Goal: Task Accomplishment & Management: Complete application form

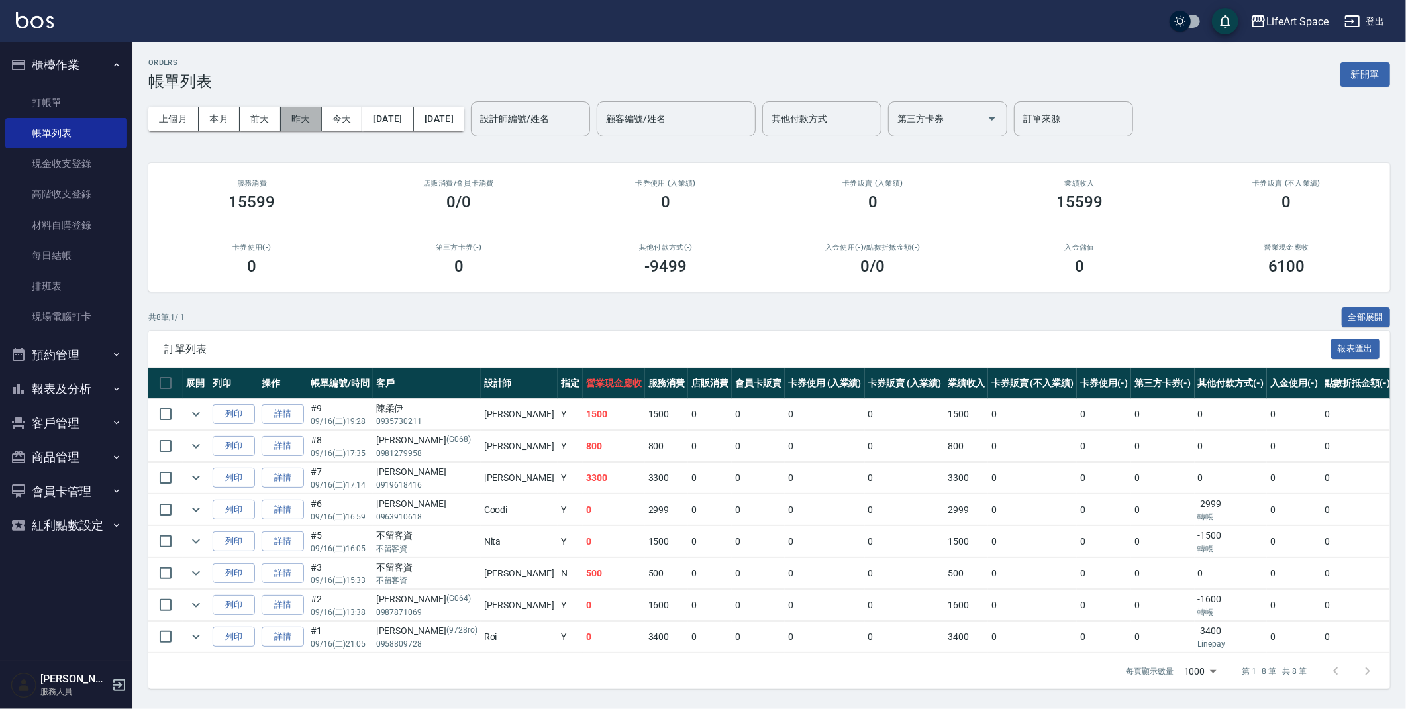
click at [295, 116] on button "昨天" at bounding box center [301, 119] width 41 height 25
click at [293, 114] on button "昨天" at bounding box center [301, 119] width 41 height 25
click at [566, 123] on input "設計師編號/姓名" at bounding box center [530, 118] width 107 height 23
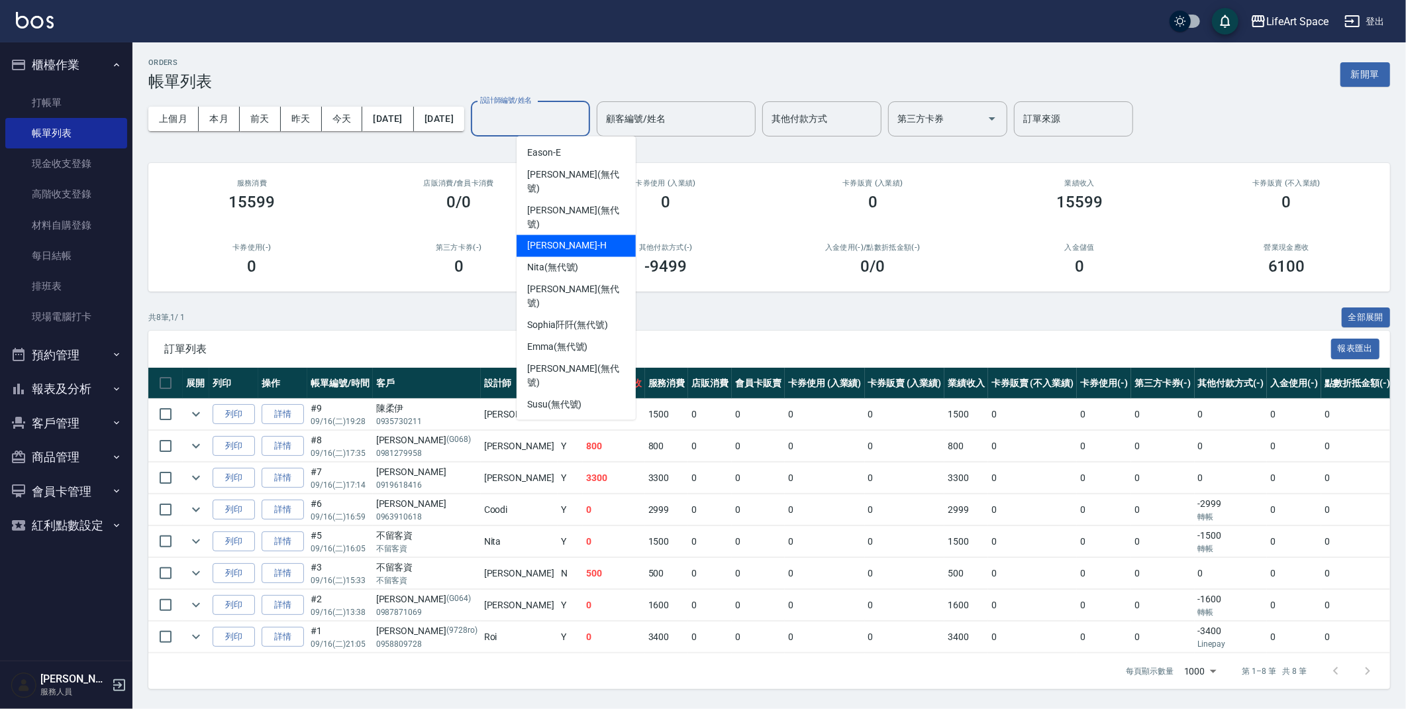
click at [565, 239] on span "[PERSON_NAME]" at bounding box center [566, 246] width 79 height 14
type input "[PERSON_NAME]"
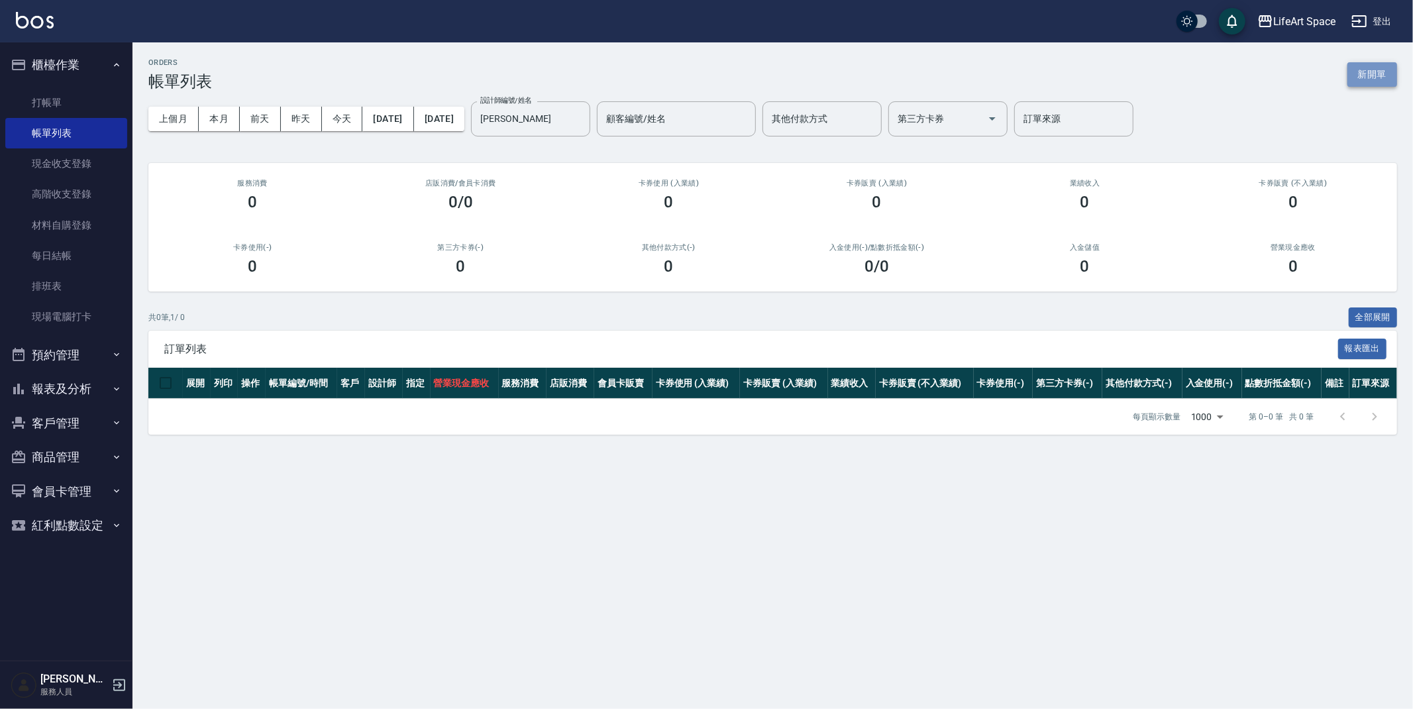
click at [1374, 75] on button "新開單" at bounding box center [1372, 74] width 50 height 25
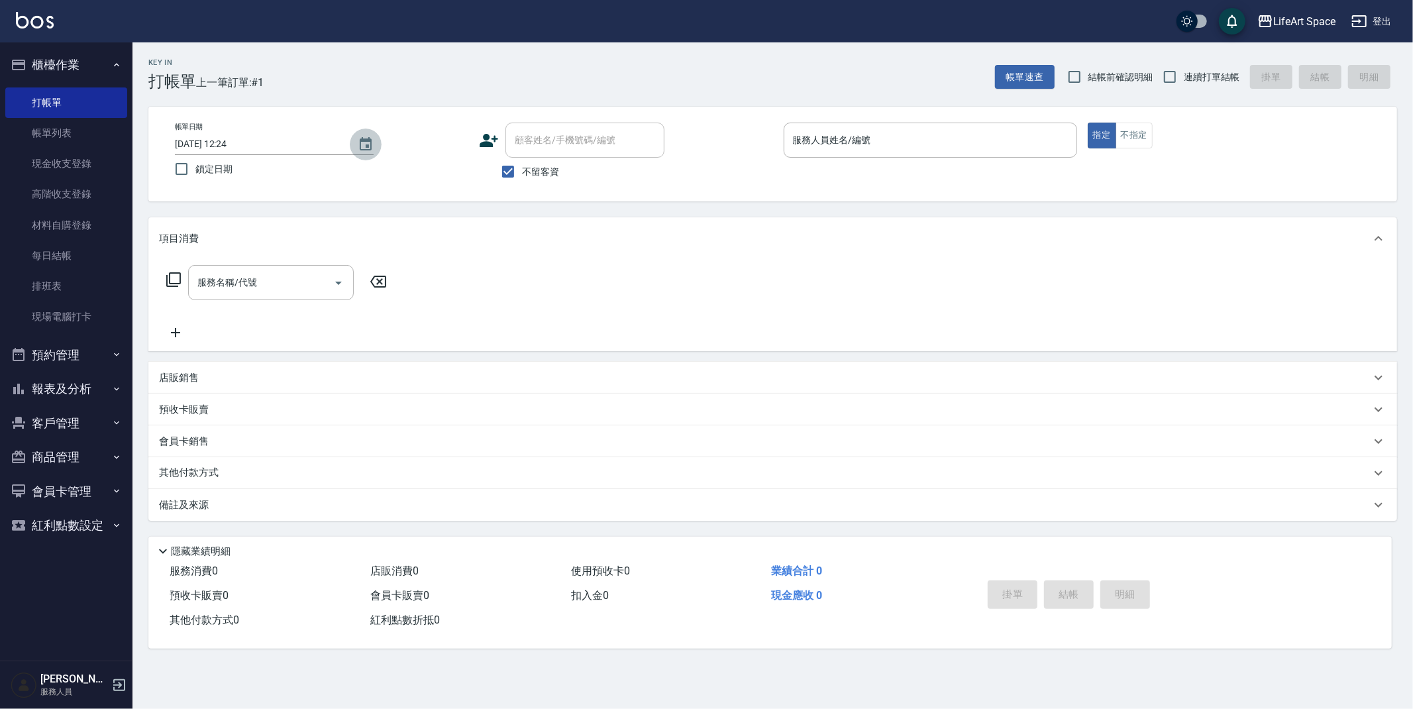
click at [371, 140] on icon "Choose date, selected date is 2025-09-17" at bounding box center [366, 143] width 12 height 13
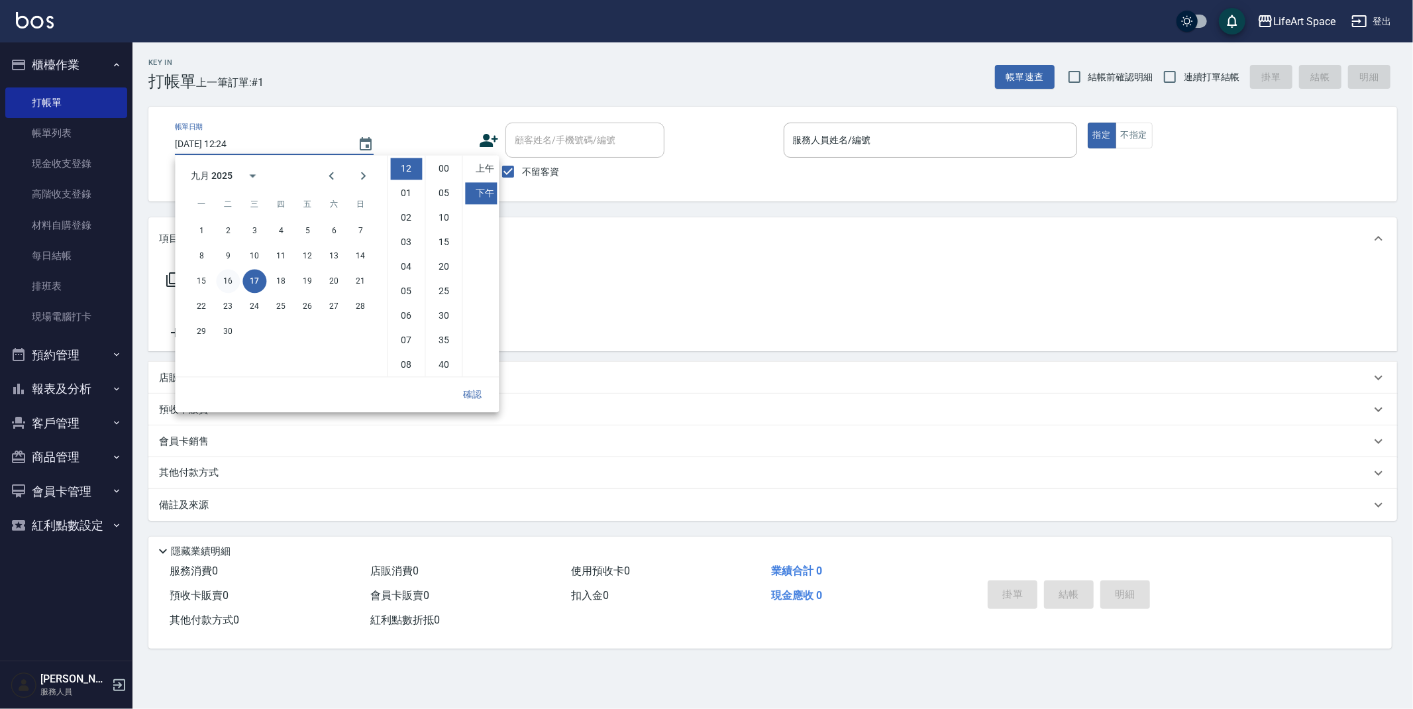
click at [228, 274] on button "16" at bounding box center [228, 281] width 24 height 24
type input "[DATE] 12:24"
click at [483, 399] on button "確認" at bounding box center [472, 394] width 42 height 25
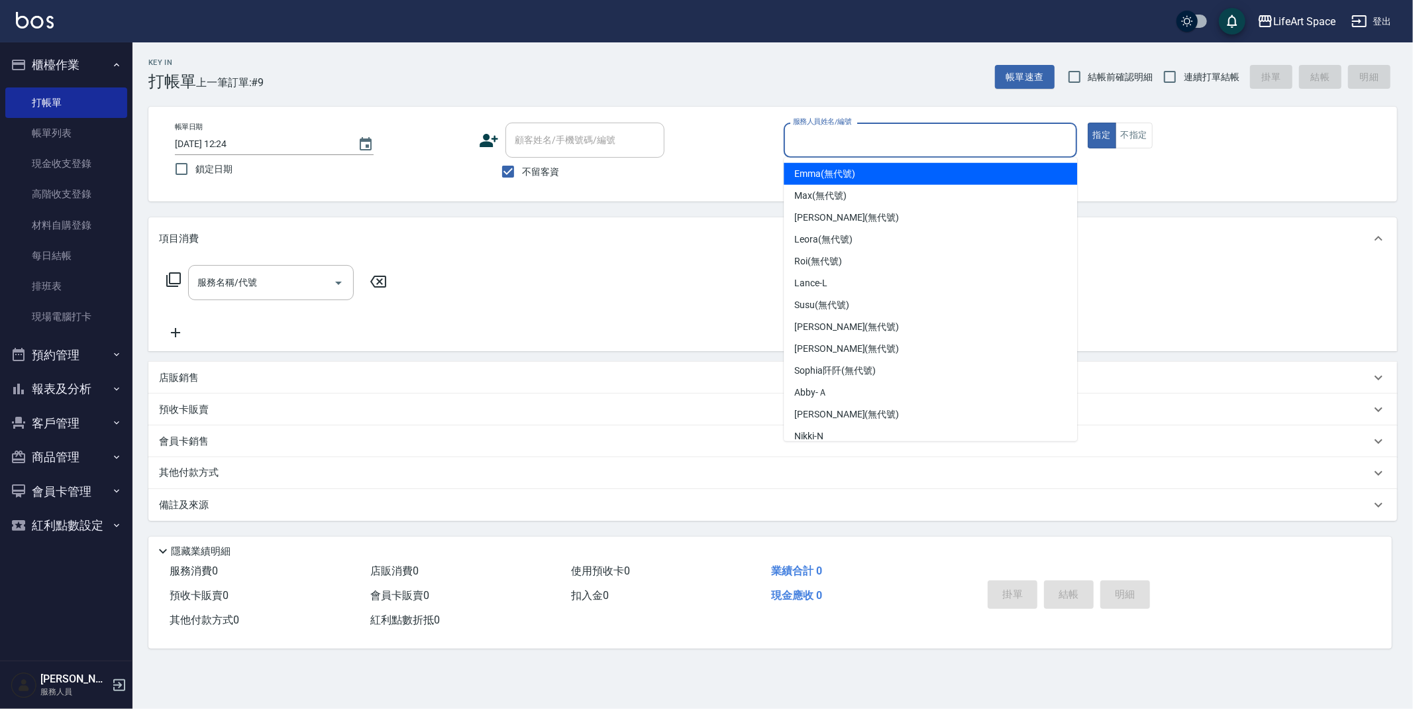
click at [872, 147] on input "服務人員姓名/編號" at bounding box center [929, 139] width 281 height 23
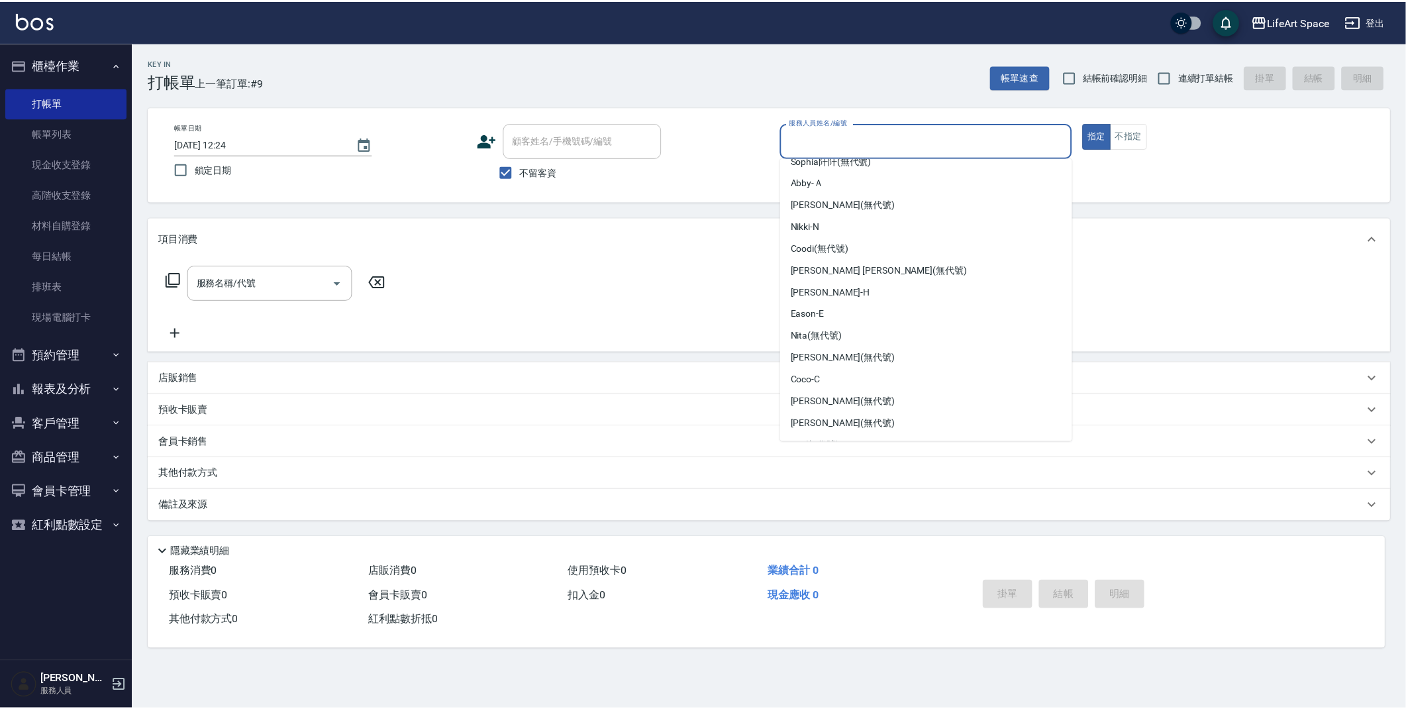
scroll to position [217, 0]
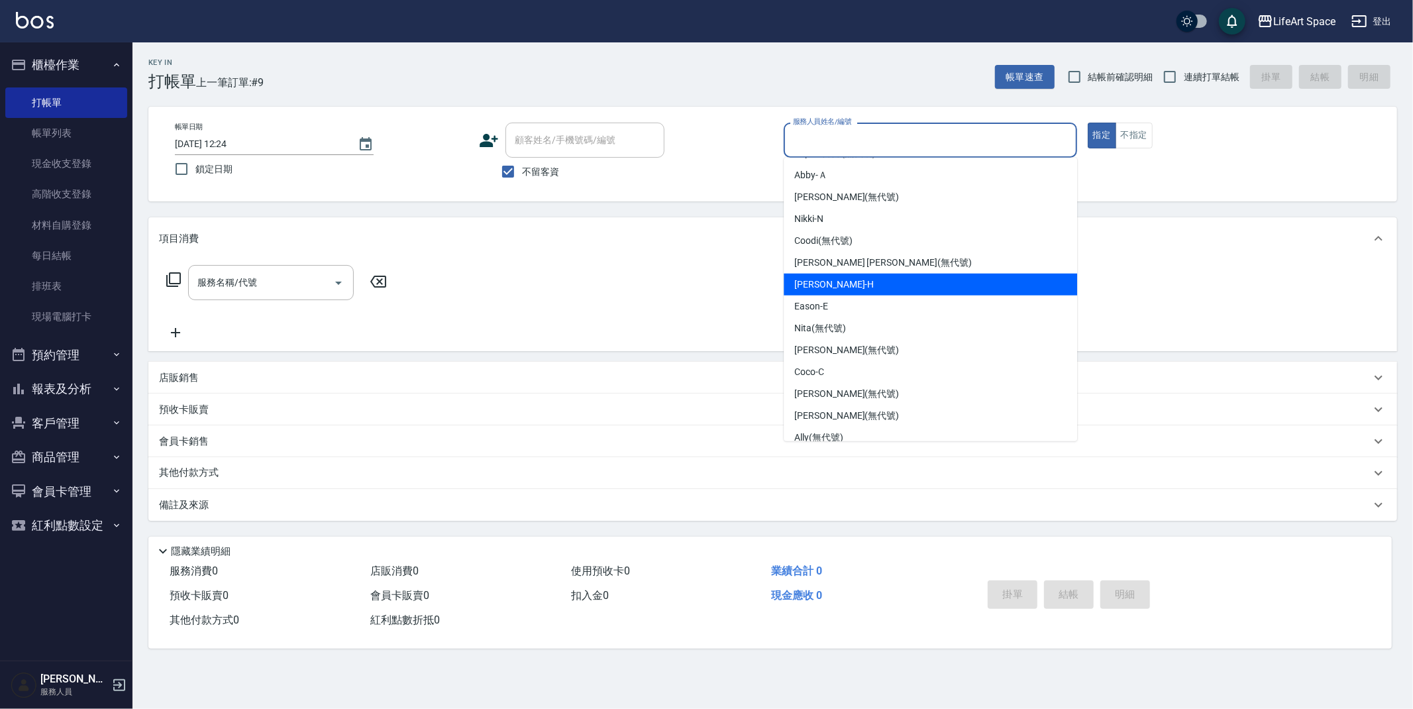
click at [808, 284] on span "[PERSON_NAME]" at bounding box center [833, 284] width 79 height 14
type input "[PERSON_NAME]"
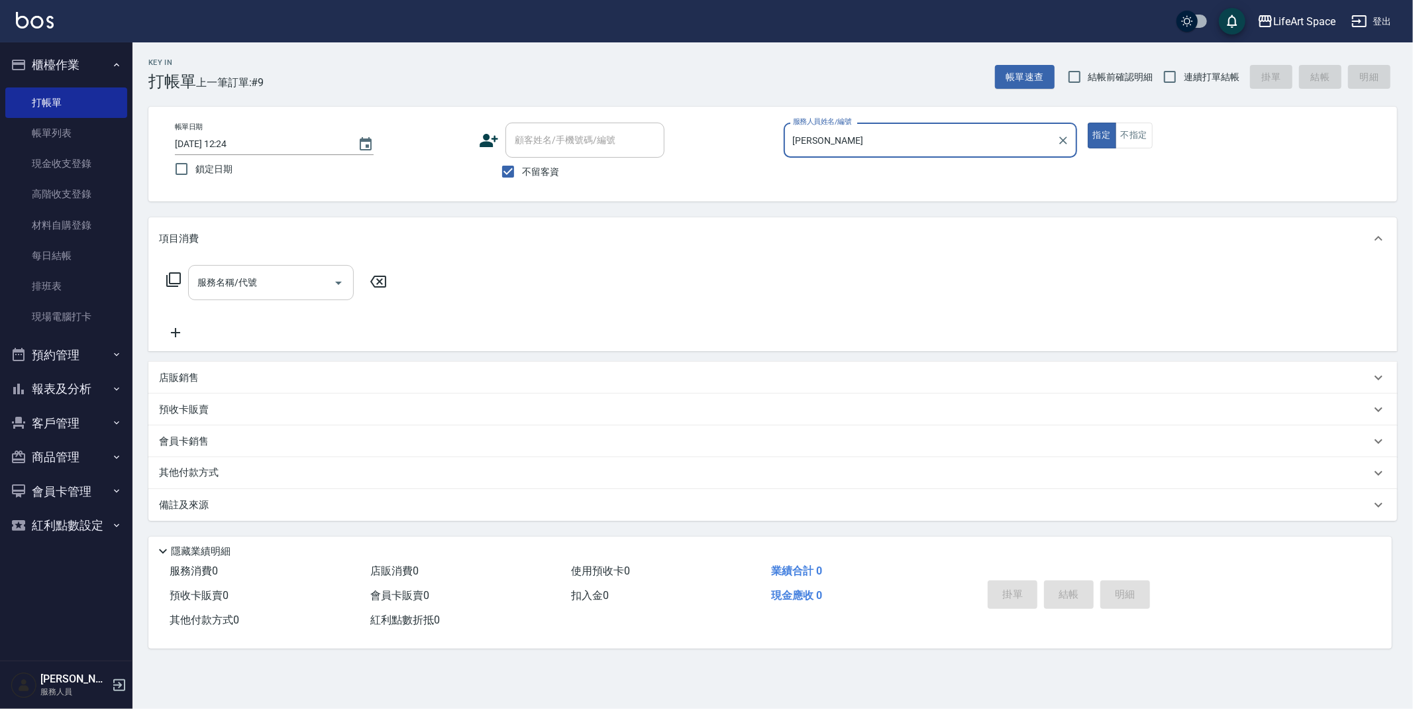
click at [261, 291] on input "服務名稱/代號" at bounding box center [261, 282] width 134 height 23
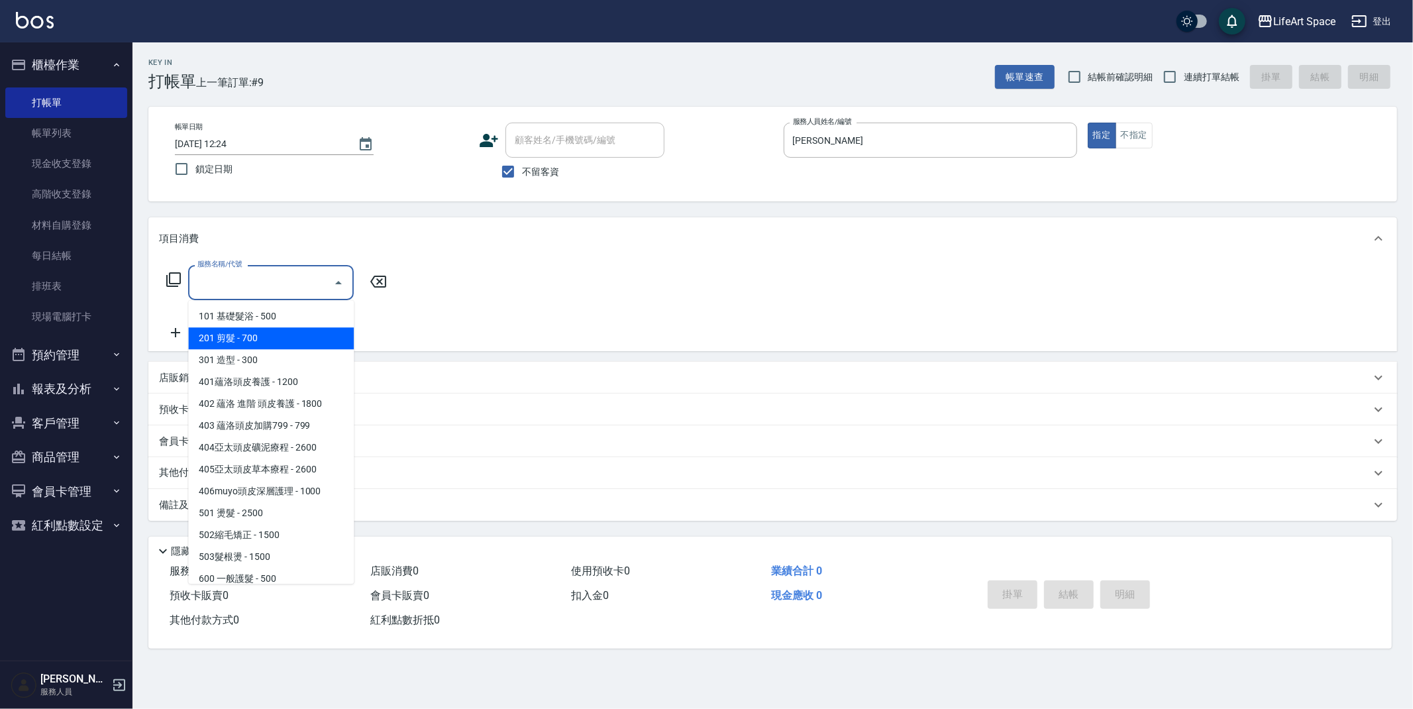
click at [259, 333] on span "201 剪髮 - 700" at bounding box center [271, 338] width 166 height 22
type input "201 剪髮(201)"
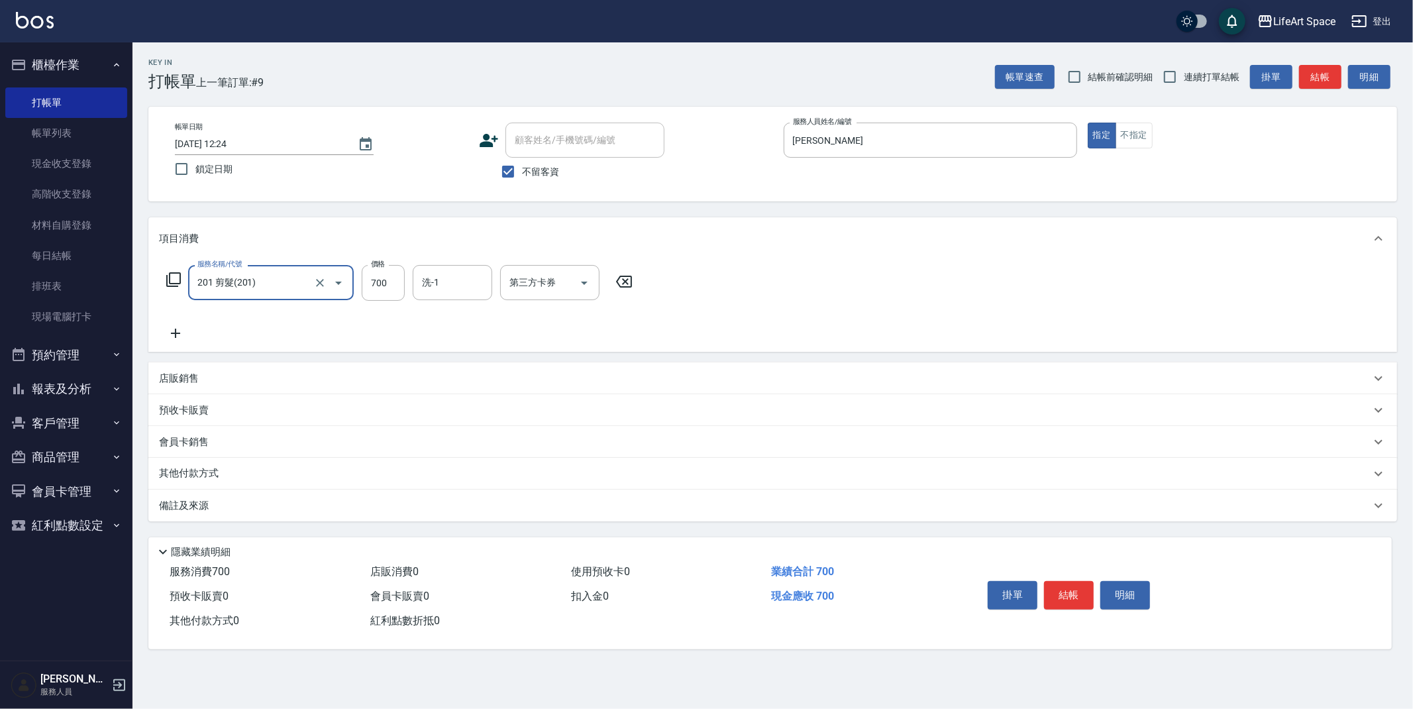
click at [195, 493] on div "備註及來源" at bounding box center [772, 505] width 1248 height 32
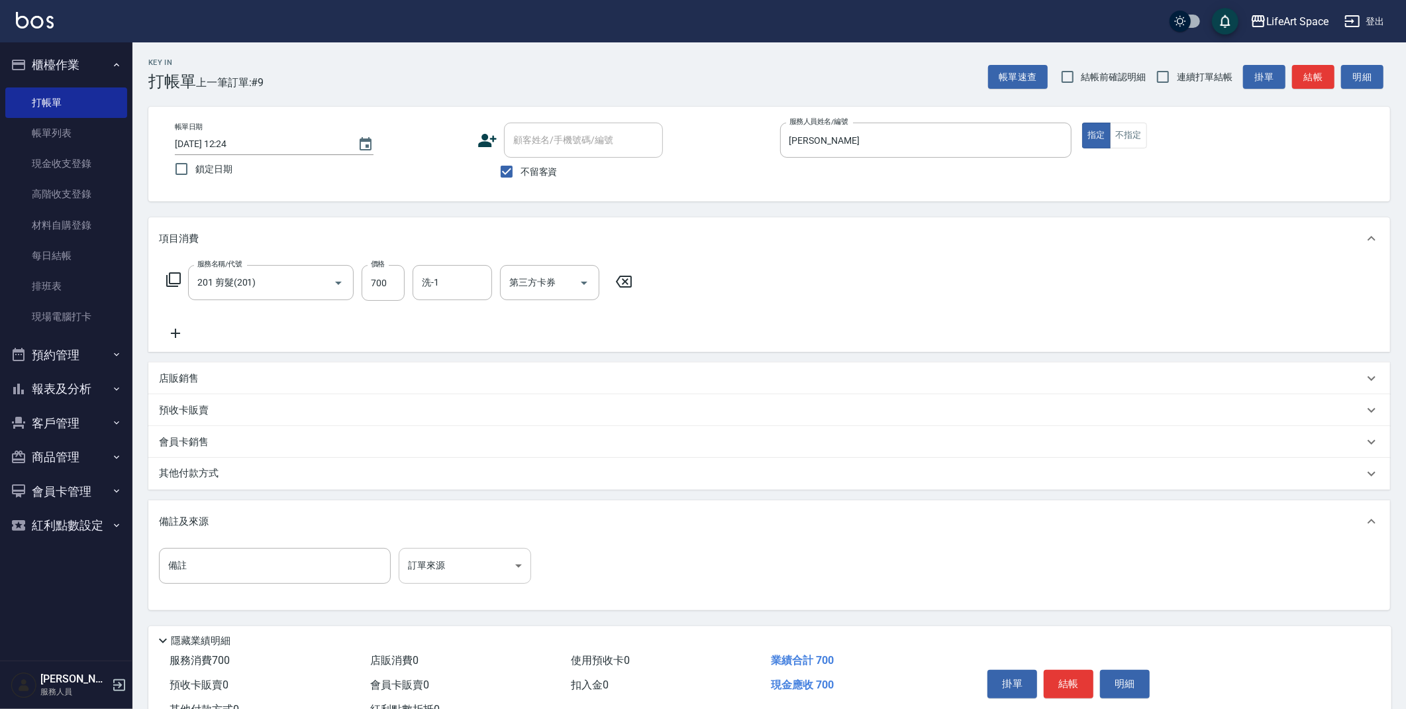
click at [427, 554] on body "LifeArt Space 登出 櫃檯作業 打帳單 帳單列表 現金收支登錄 高階收支登錄 材料自購登錄 每日結帳 排班表 現場電腦打卡 預約管理 預約管理 單…" at bounding box center [703, 377] width 1406 height 754
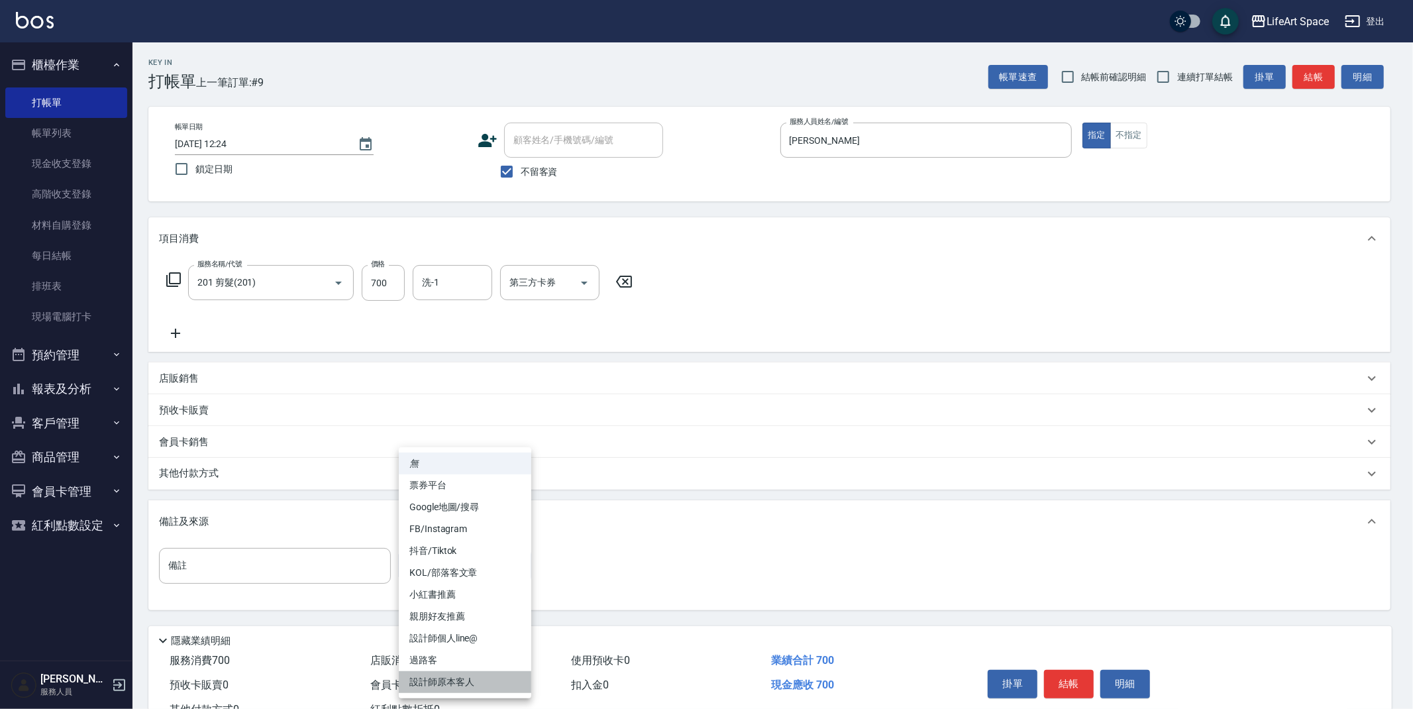
click at [447, 676] on li "設計師原本客人" at bounding box center [465, 682] width 132 height 22
type input "設計師原本客人"
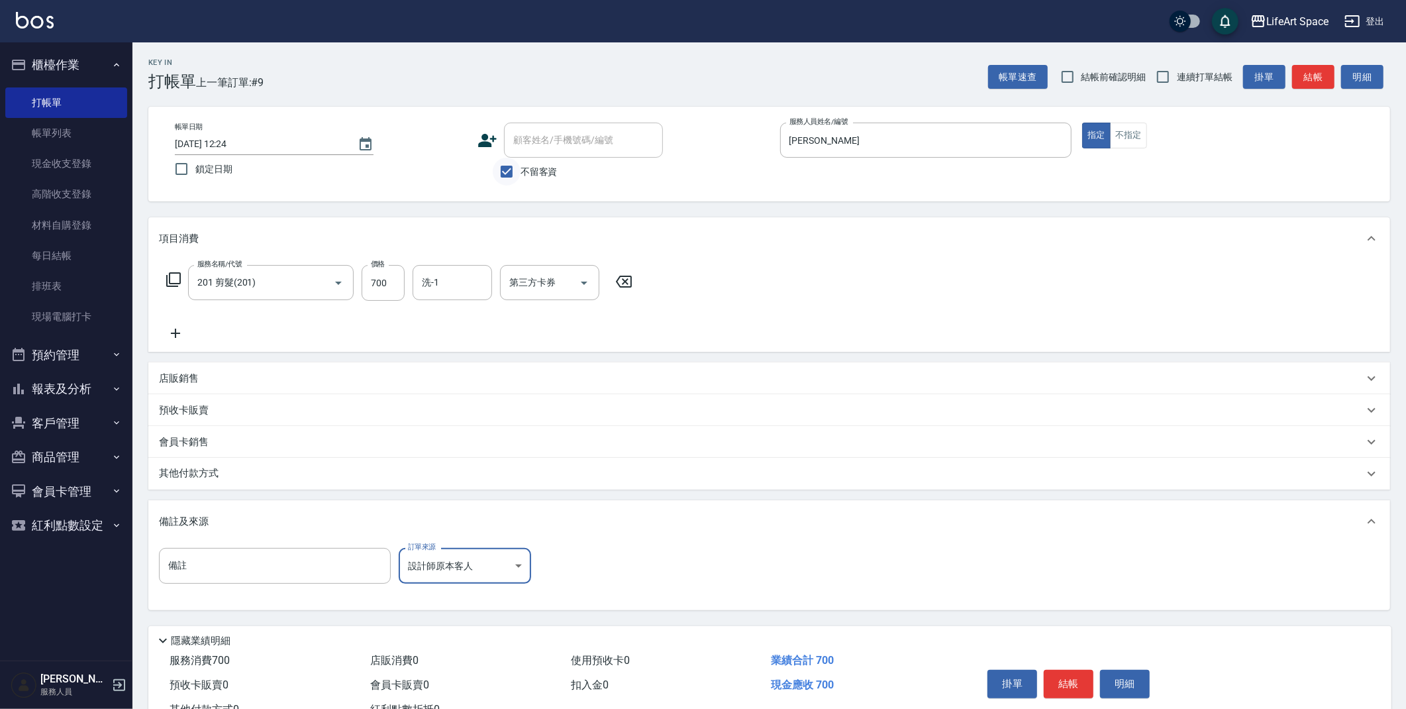
click at [503, 168] on input "不留客資" at bounding box center [507, 172] width 28 height 28
checkbox input "false"
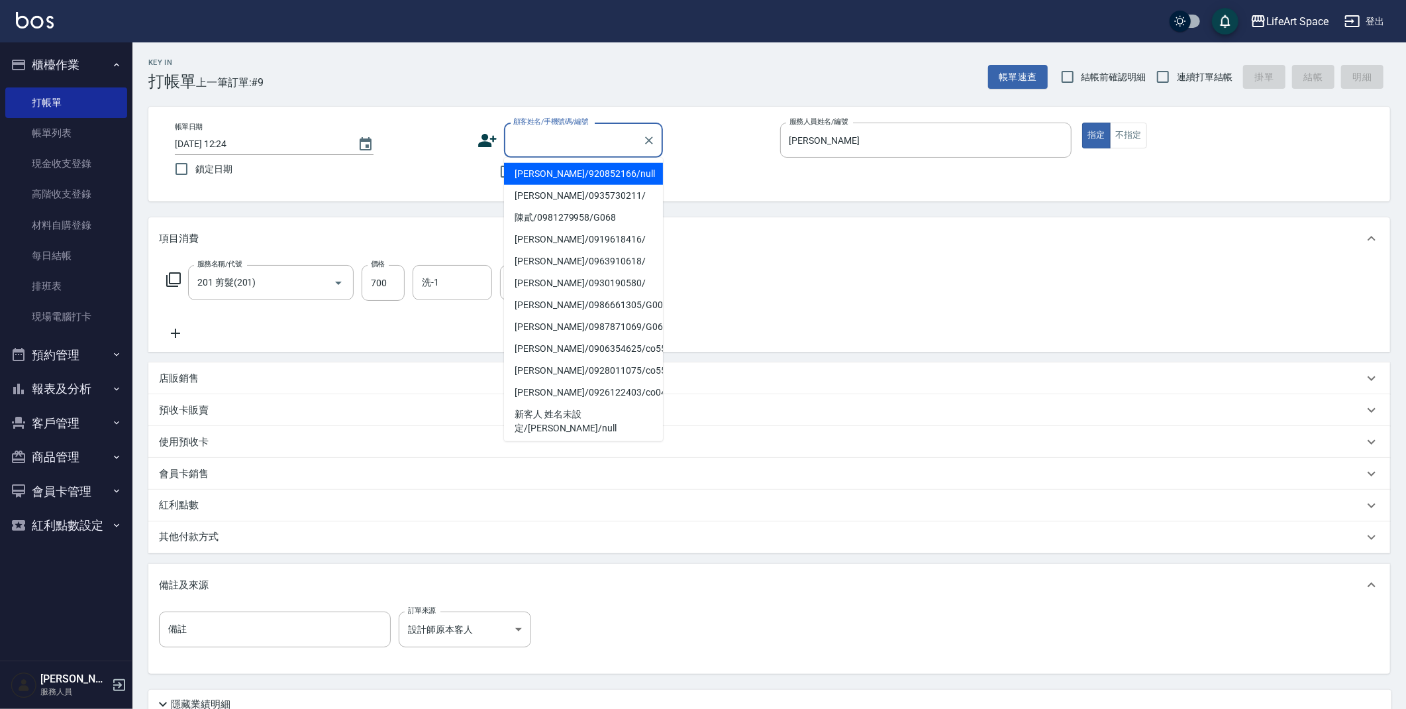
click at [548, 143] on input "顧客姓名/手機號碼/編號" at bounding box center [573, 139] width 127 height 23
type input "d"
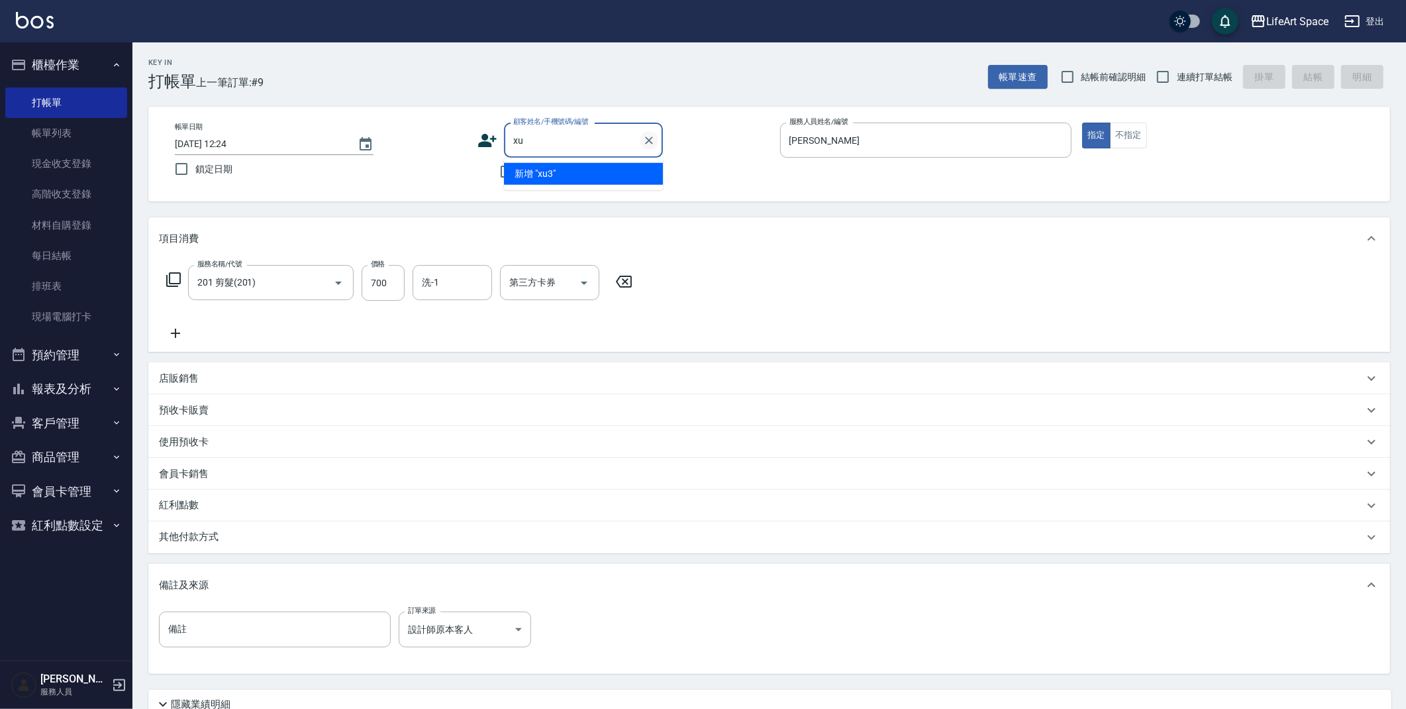
type input "x"
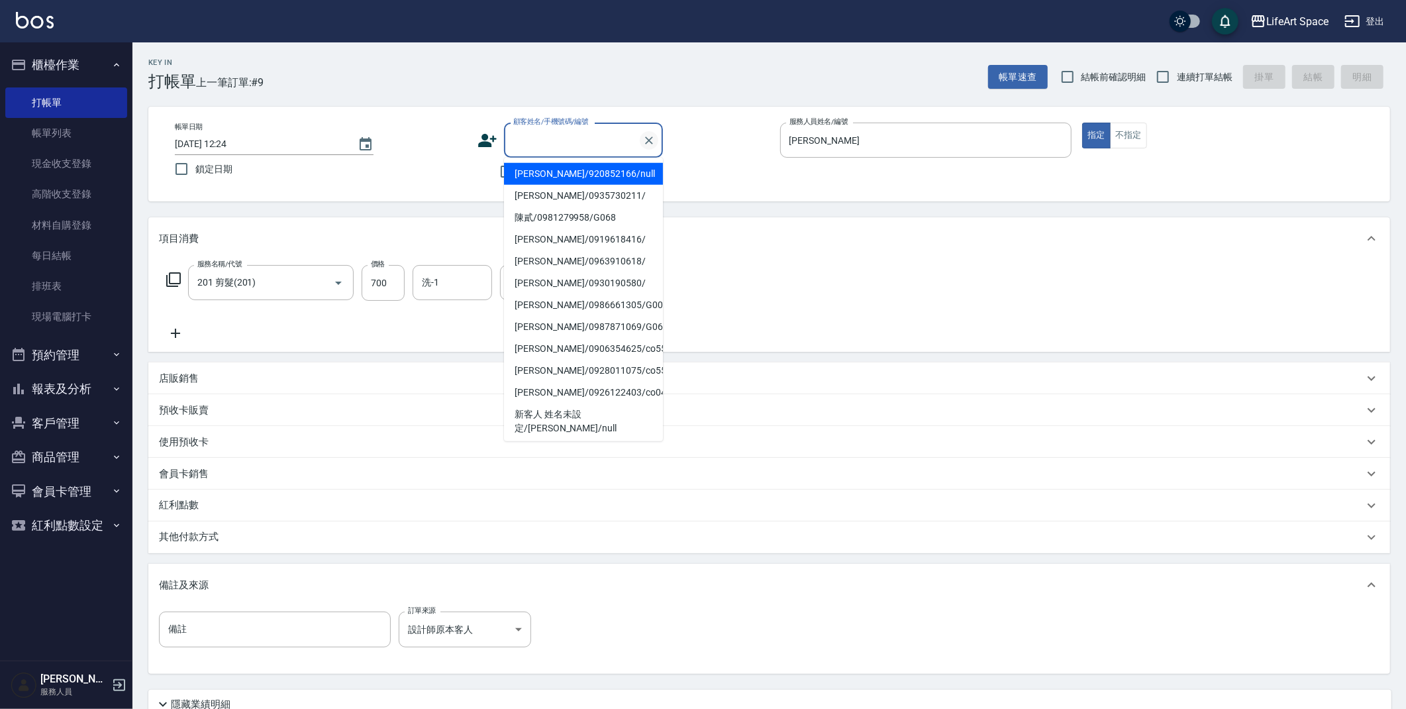
type input "ㄎ"
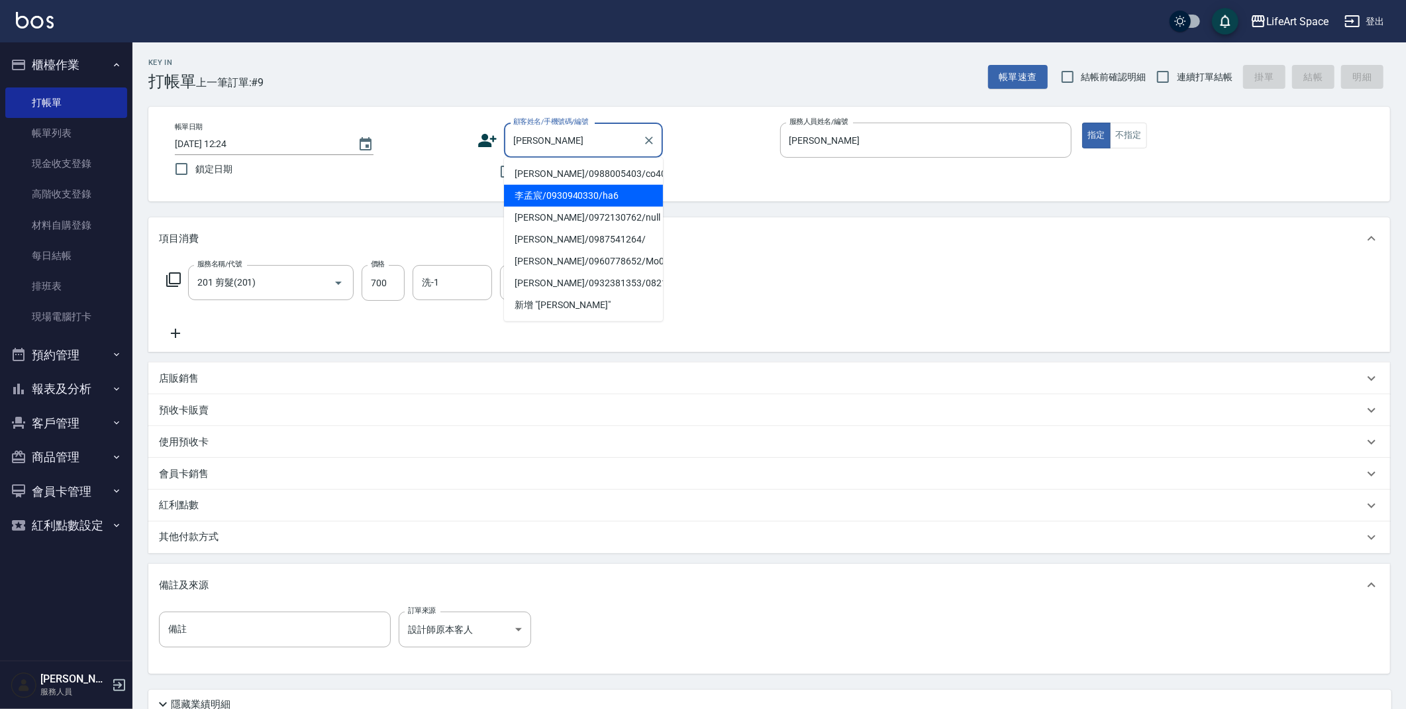
click at [628, 191] on li "李孟宸/0930940330/ha6" at bounding box center [583, 196] width 159 height 22
type input "李孟宸/0930940330/ha6"
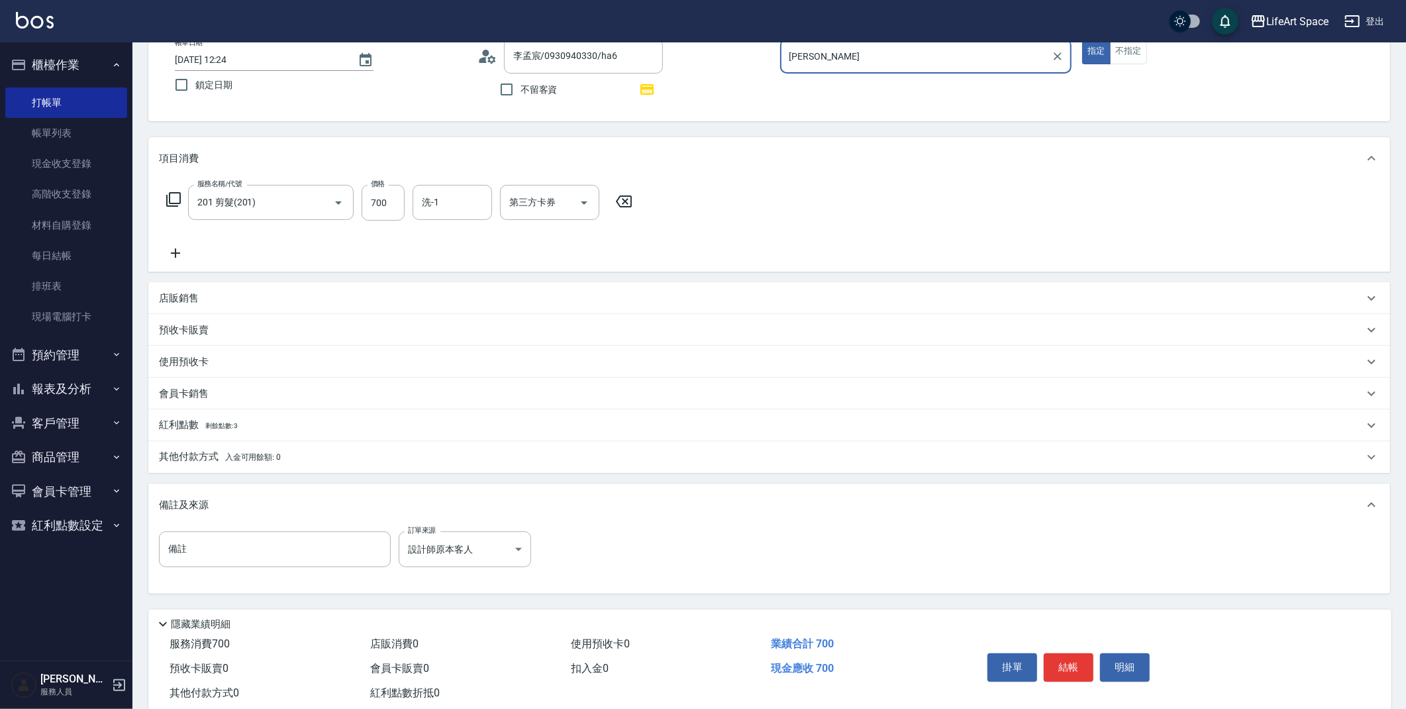
scroll to position [86, 0]
click at [1070, 667] on button "結帳" at bounding box center [1069, 665] width 50 height 28
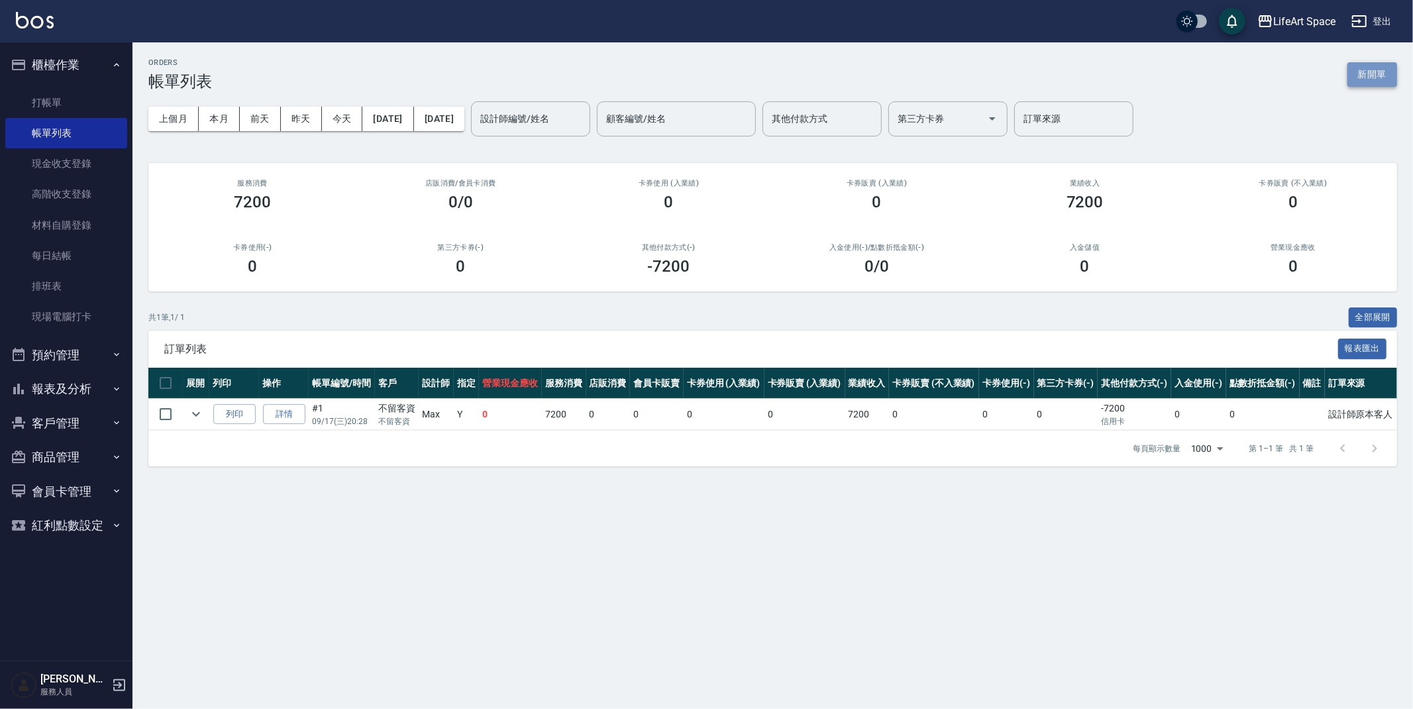
click at [1378, 76] on button "新開單" at bounding box center [1372, 74] width 50 height 25
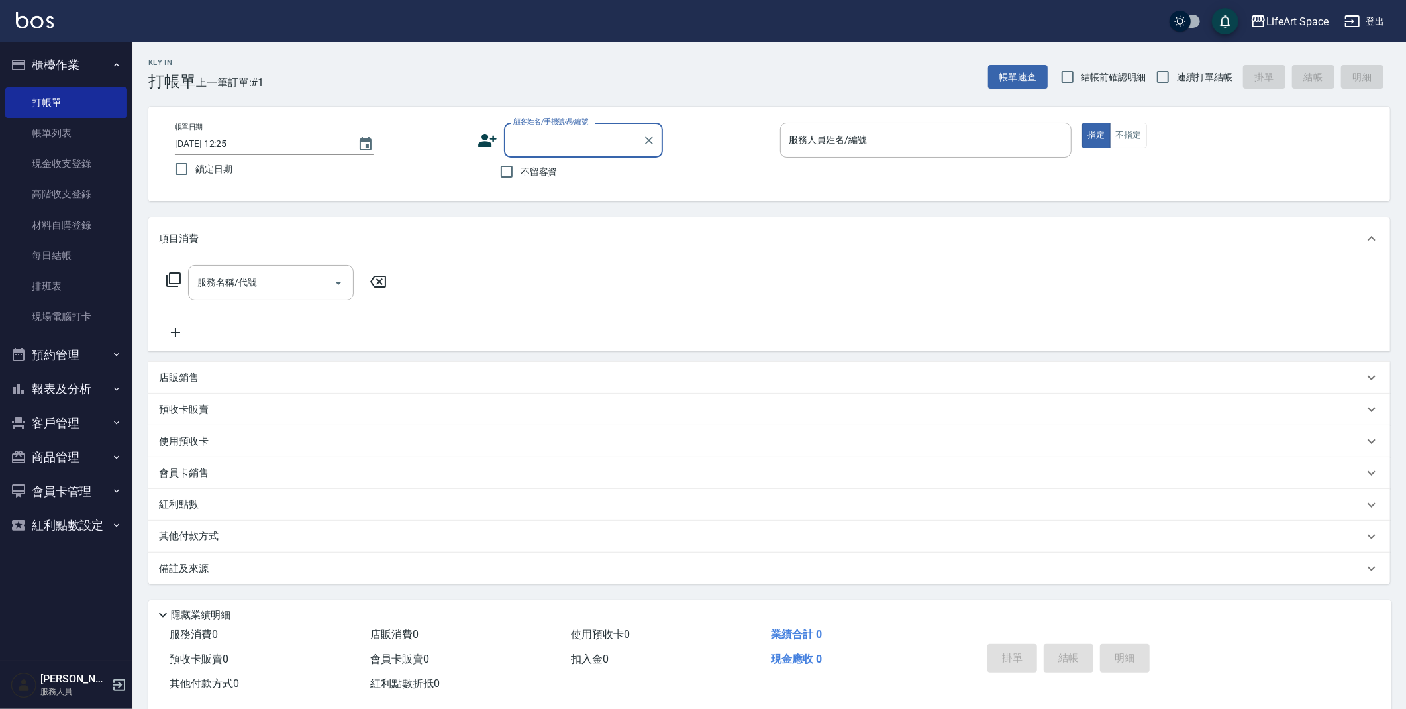
click at [858, 141] on div "服務人員姓名/編號 服務人員姓名/編號" at bounding box center [926, 140] width 292 height 35
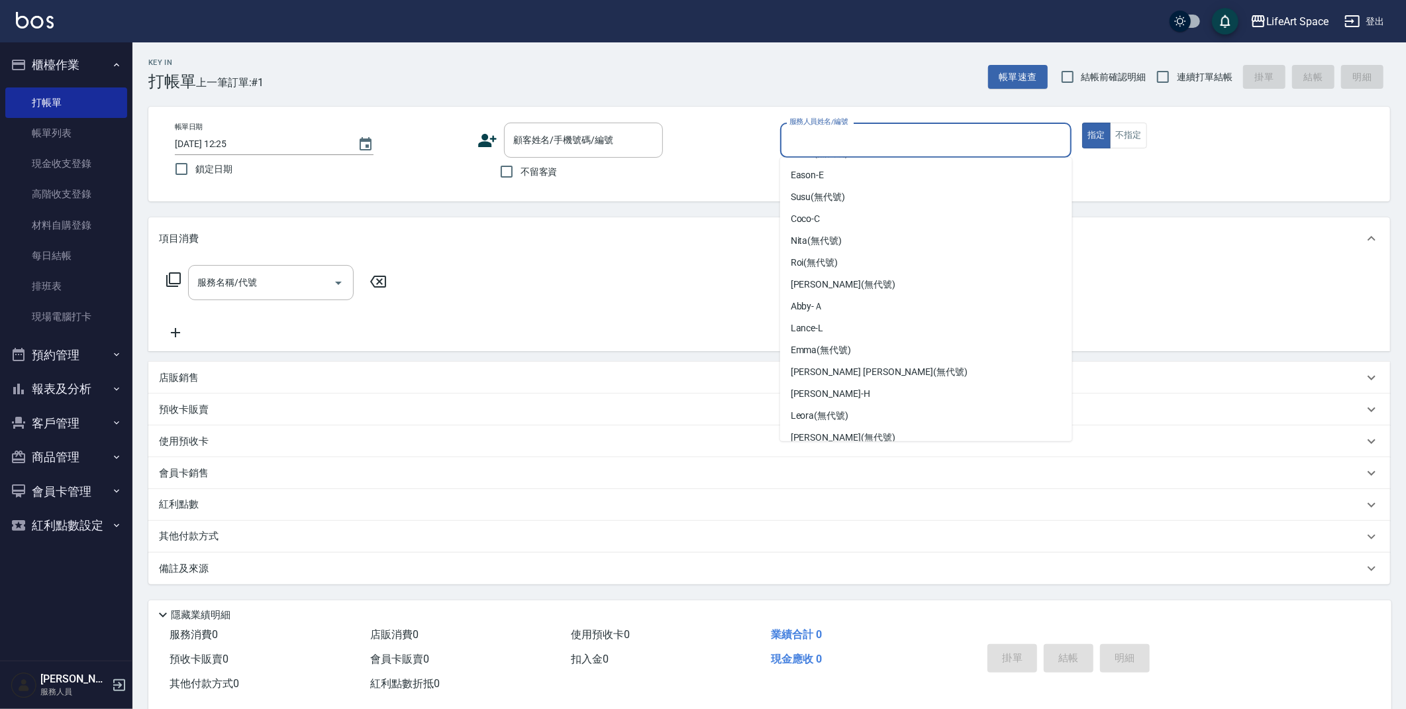
scroll to position [229, 0]
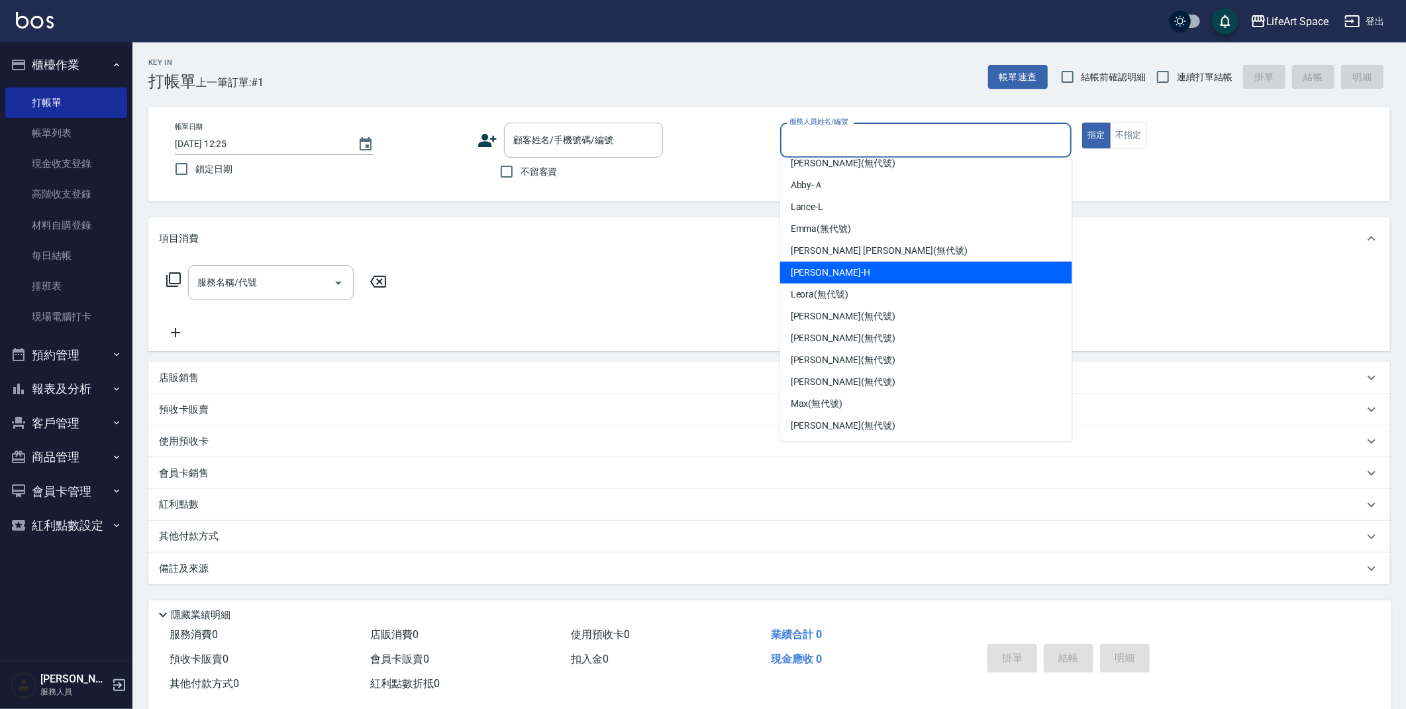
click at [877, 275] on div "[PERSON_NAME]" at bounding box center [926, 273] width 292 height 22
type input "[PERSON_NAME]"
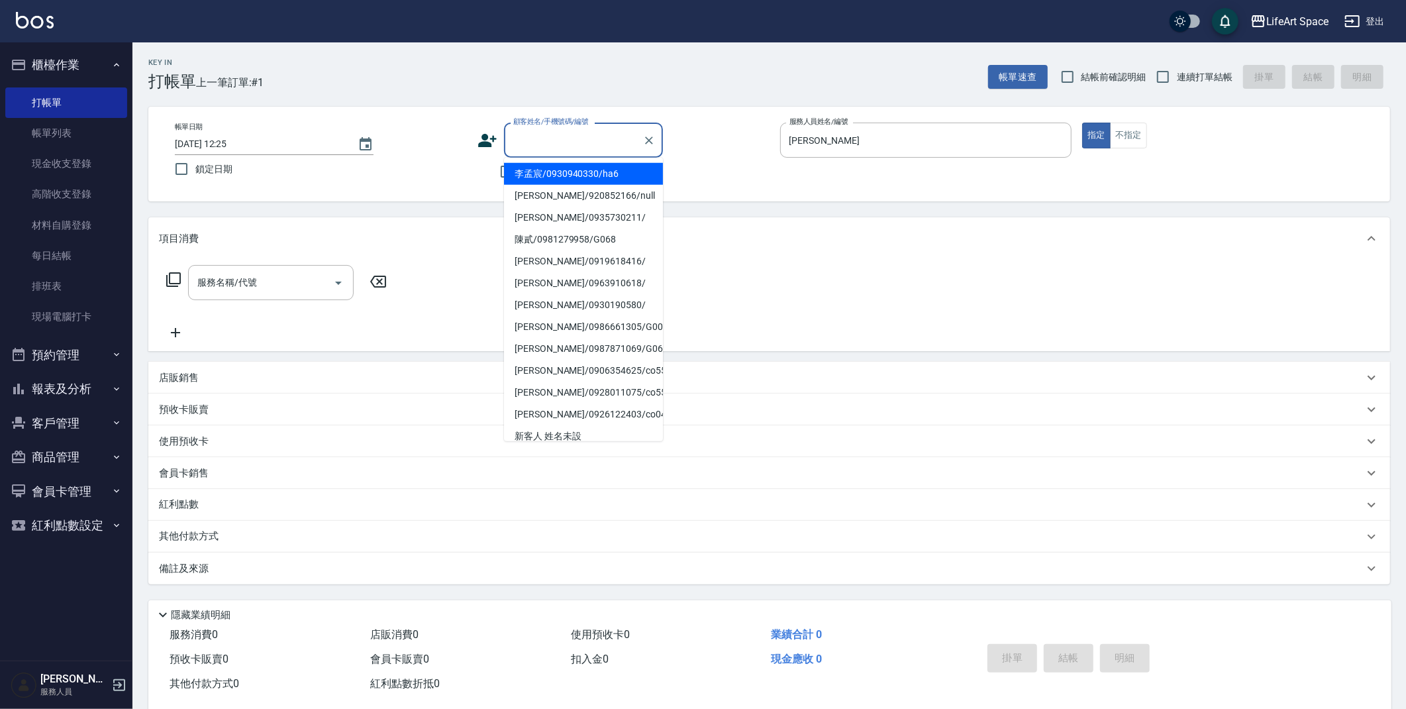
click at [590, 146] on input "顧客姓名/手機號碼/編號" at bounding box center [573, 139] width 127 height 23
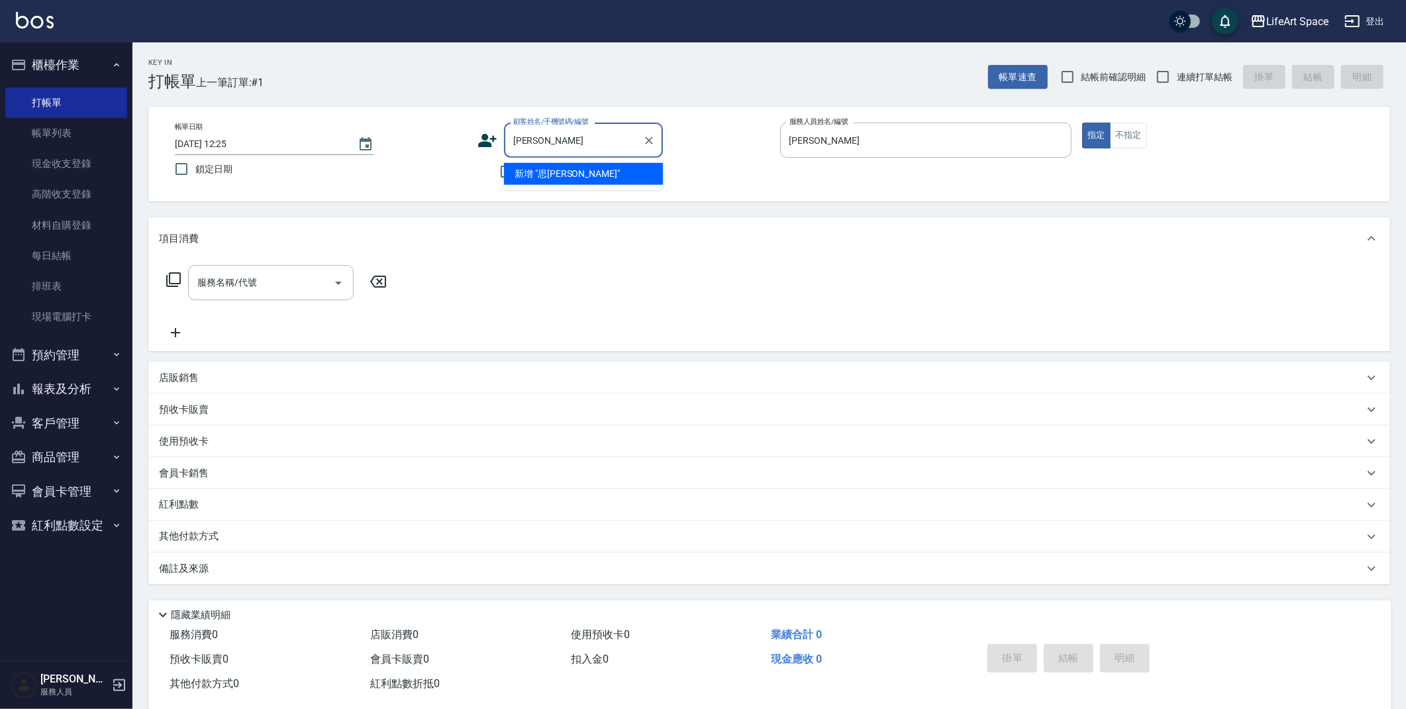
type input "思"
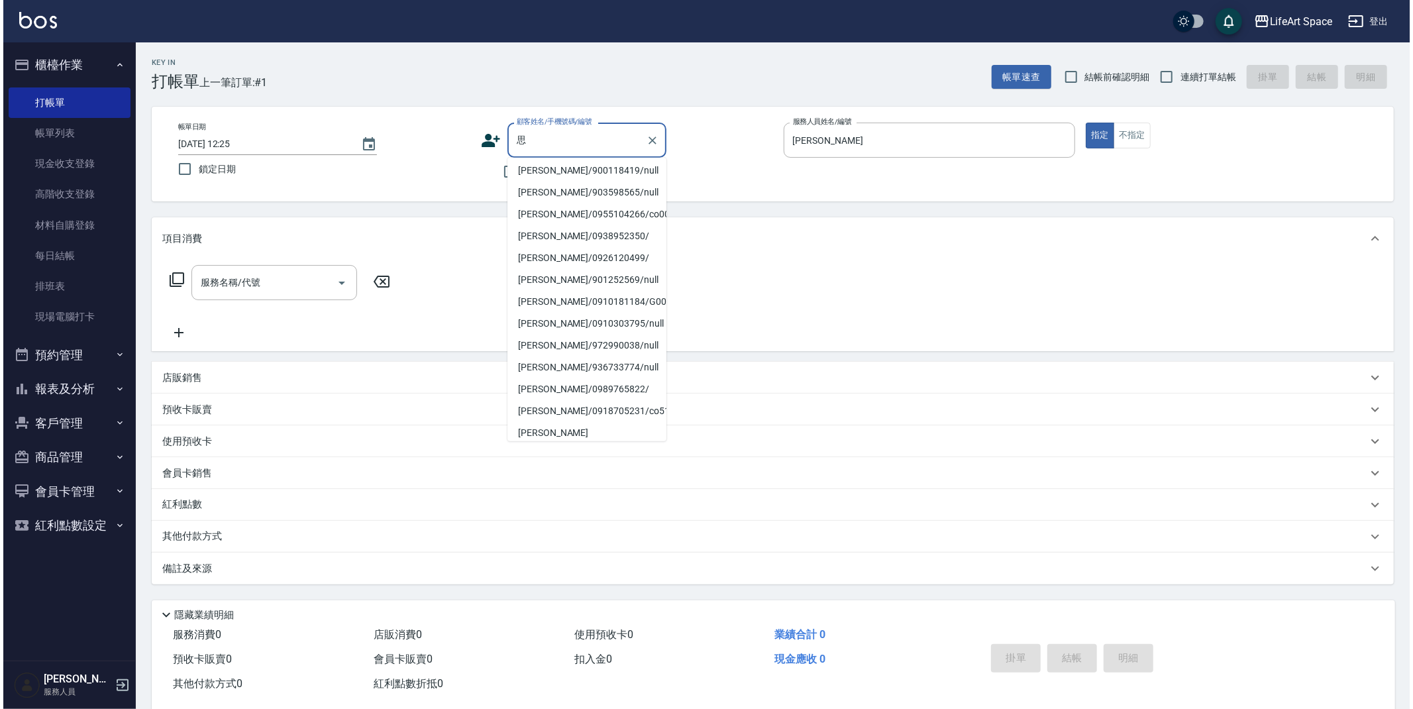
scroll to position [0, 0]
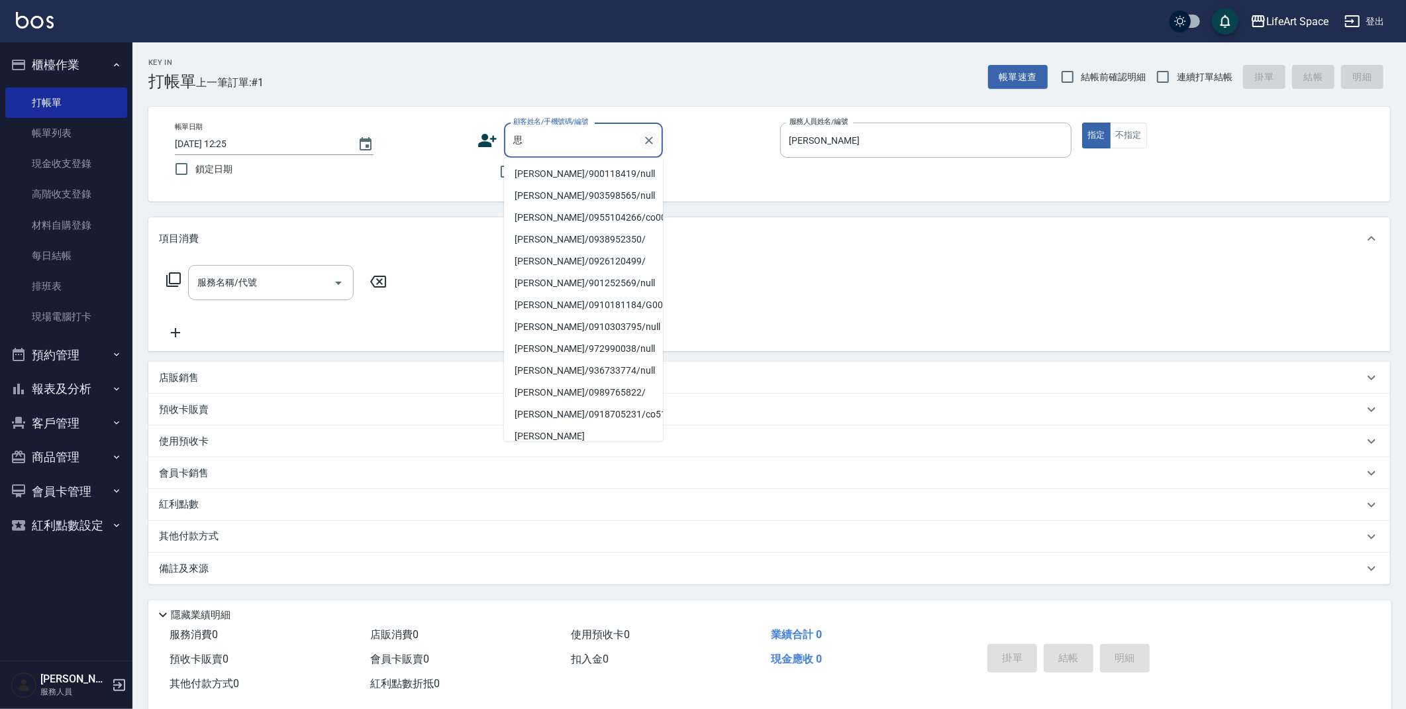
click at [644, 142] on icon "Clear" at bounding box center [648, 140] width 13 height 13
click at [460, 185] on div "帳單日期 [DATE] 12:25 鎖定日期 顧客姓名/手機號碼/編號 顧客姓名/手機號碼/編號 不留客資 服務人員姓名/編號 [PERSON_NAME]-H…" at bounding box center [769, 154] width 1242 height 95
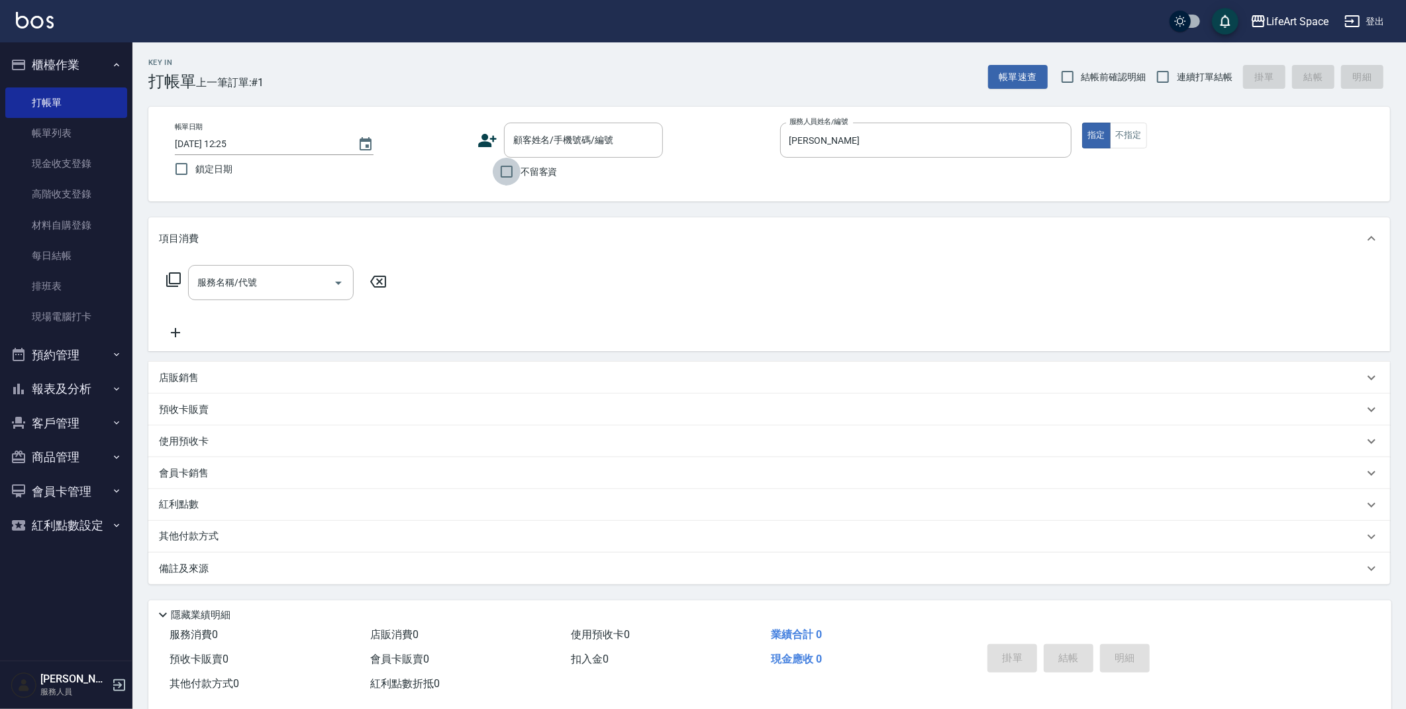
click at [504, 170] on input "不留客資" at bounding box center [507, 172] width 28 height 28
checkbox input "true"
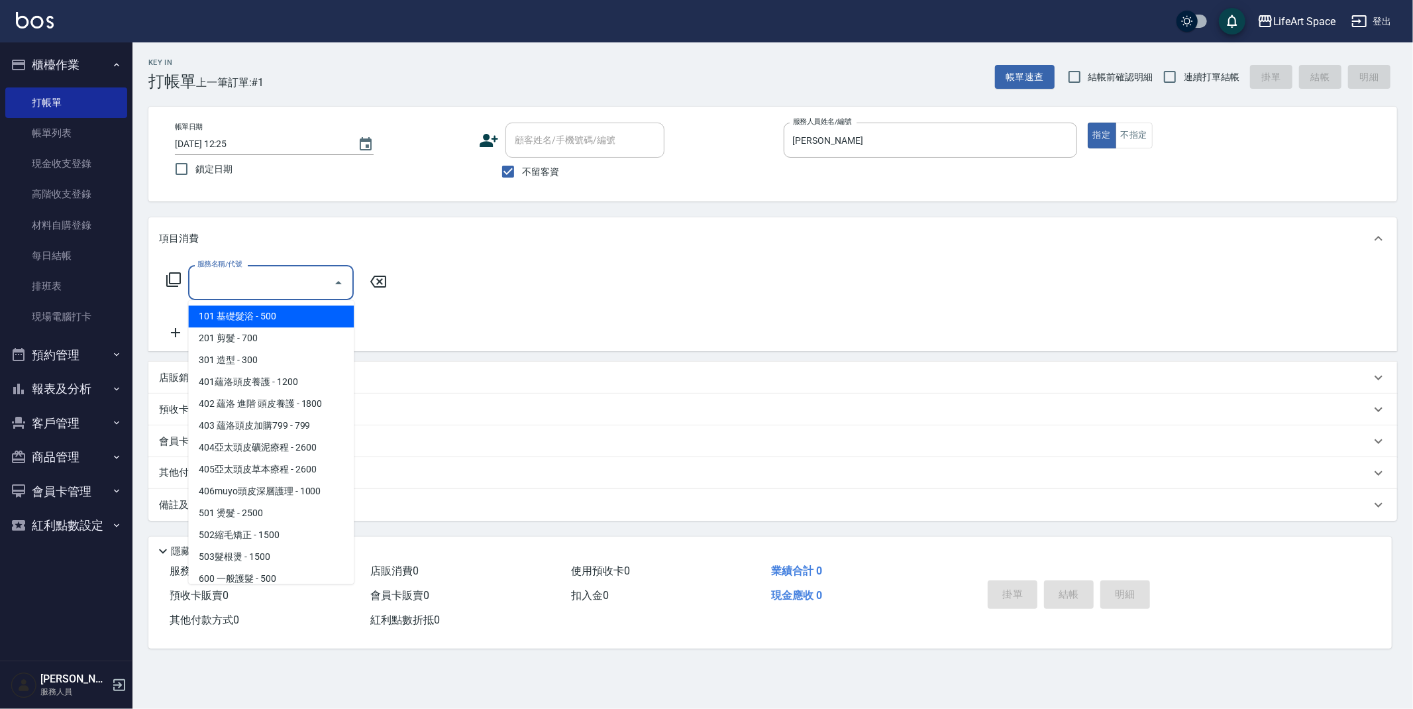
drag, startPoint x: 275, startPoint y: 281, endPoint x: 294, endPoint y: 281, distance: 18.5
click at [275, 281] on input "服務名稱/代號" at bounding box center [261, 282] width 134 height 23
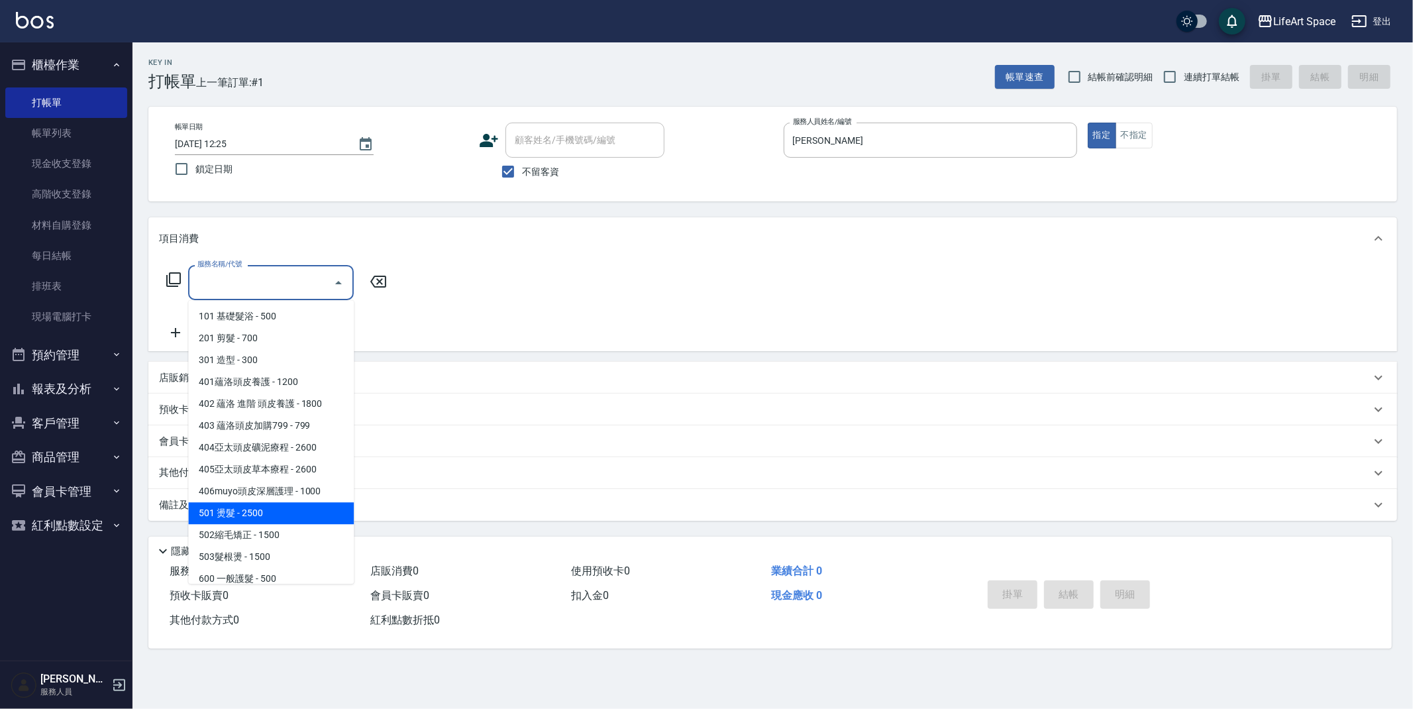
click at [266, 509] on span "501 燙髮 - 2500" at bounding box center [271, 513] width 166 height 22
type input "501 燙髮(501)"
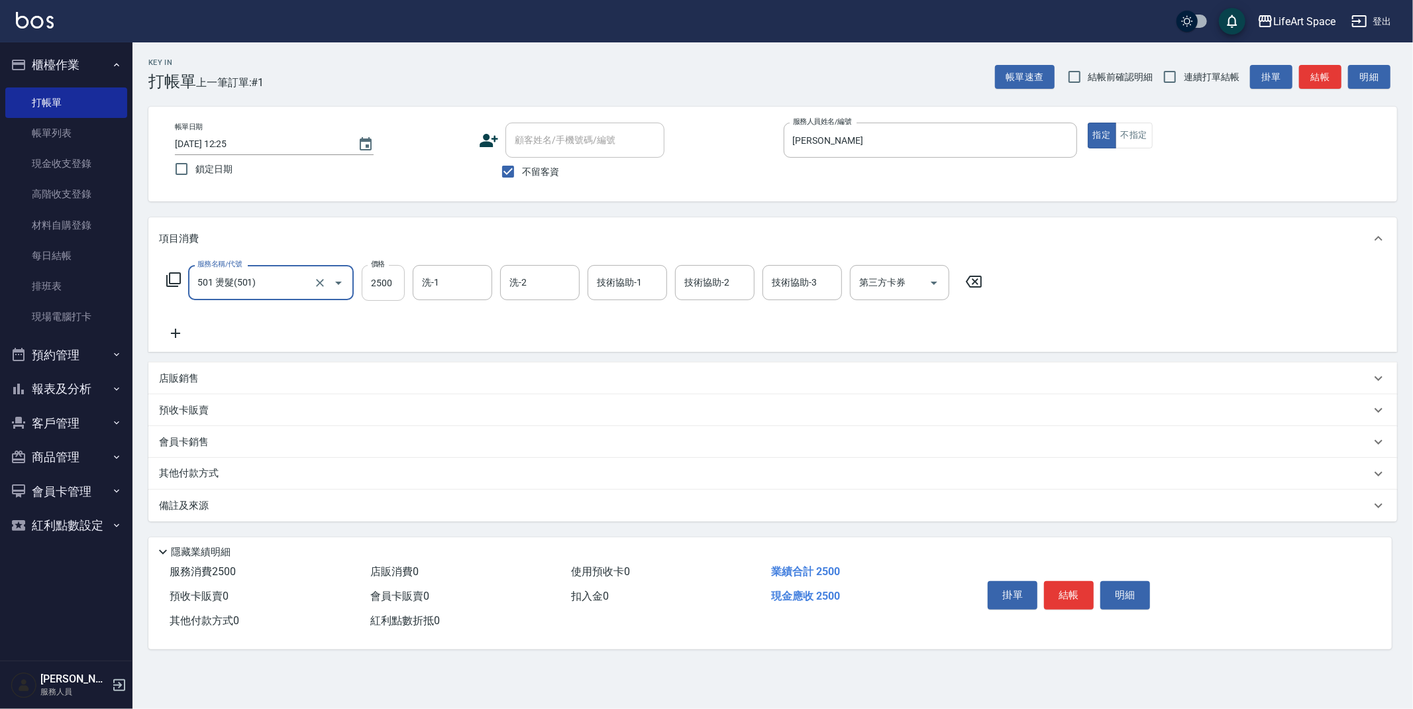
click at [404, 293] on input "2500" at bounding box center [383, 283] width 43 height 36
type input "3500"
click at [203, 486] on div "其他付款方式" at bounding box center [772, 474] width 1248 height 32
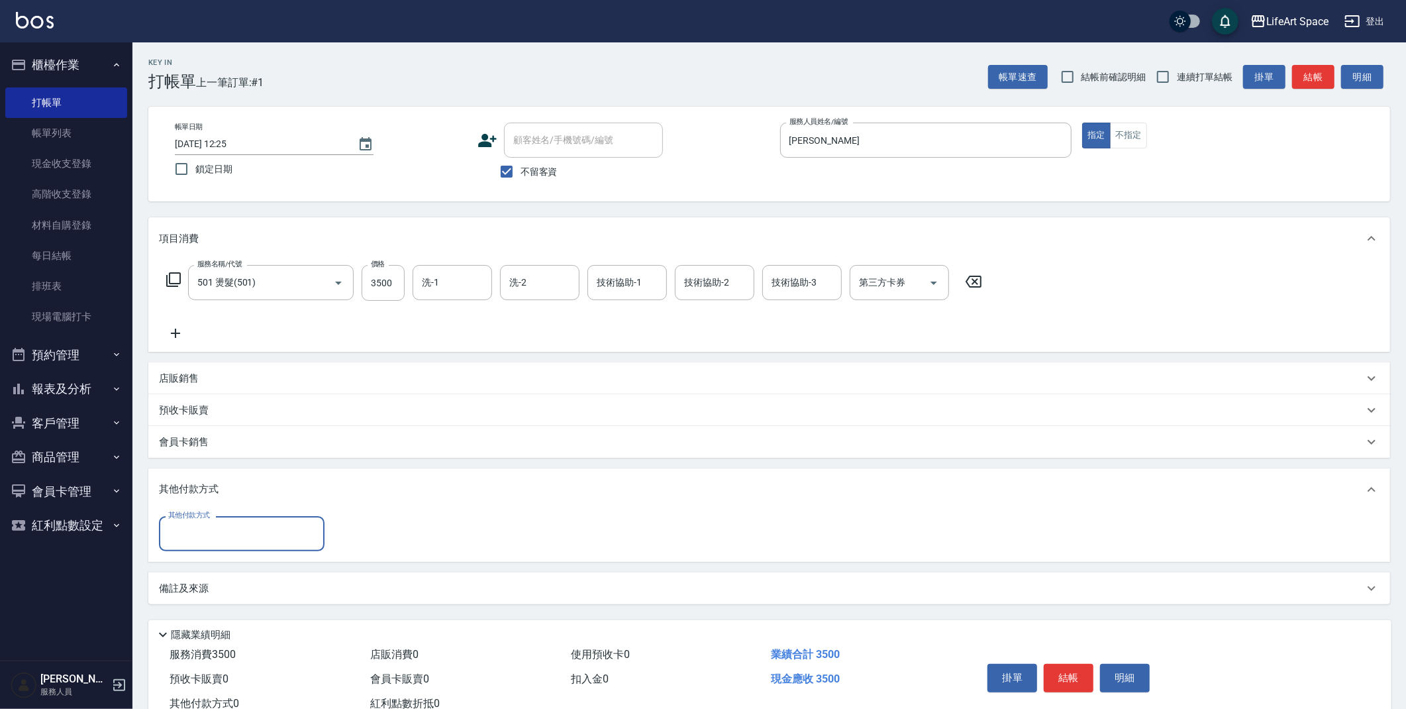
click at [267, 542] on input "其他付款方式" at bounding box center [242, 533] width 154 height 23
click at [246, 577] on span "轉帳" at bounding box center [242, 567] width 166 height 22
type input "轉帳"
click at [317, 534] on icon "Clear" at bounding box center [310, 533] width 13 height 13
click at [270, 536] on input "其他付款方式" at bounding box center [242, 533] width 154 height 23
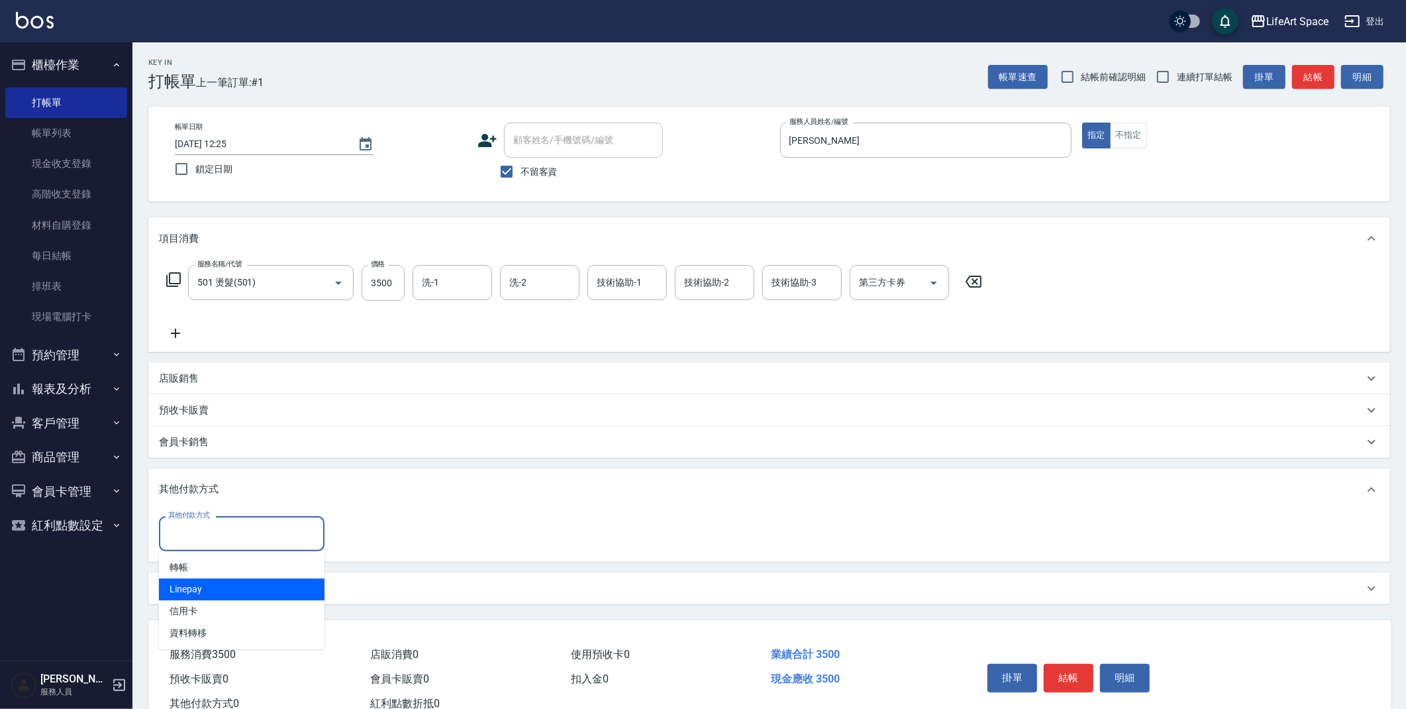
click at [248, 589] on span "Linepay" at bounding box center [242, 589] width 166 height 22
type input "Linepay"
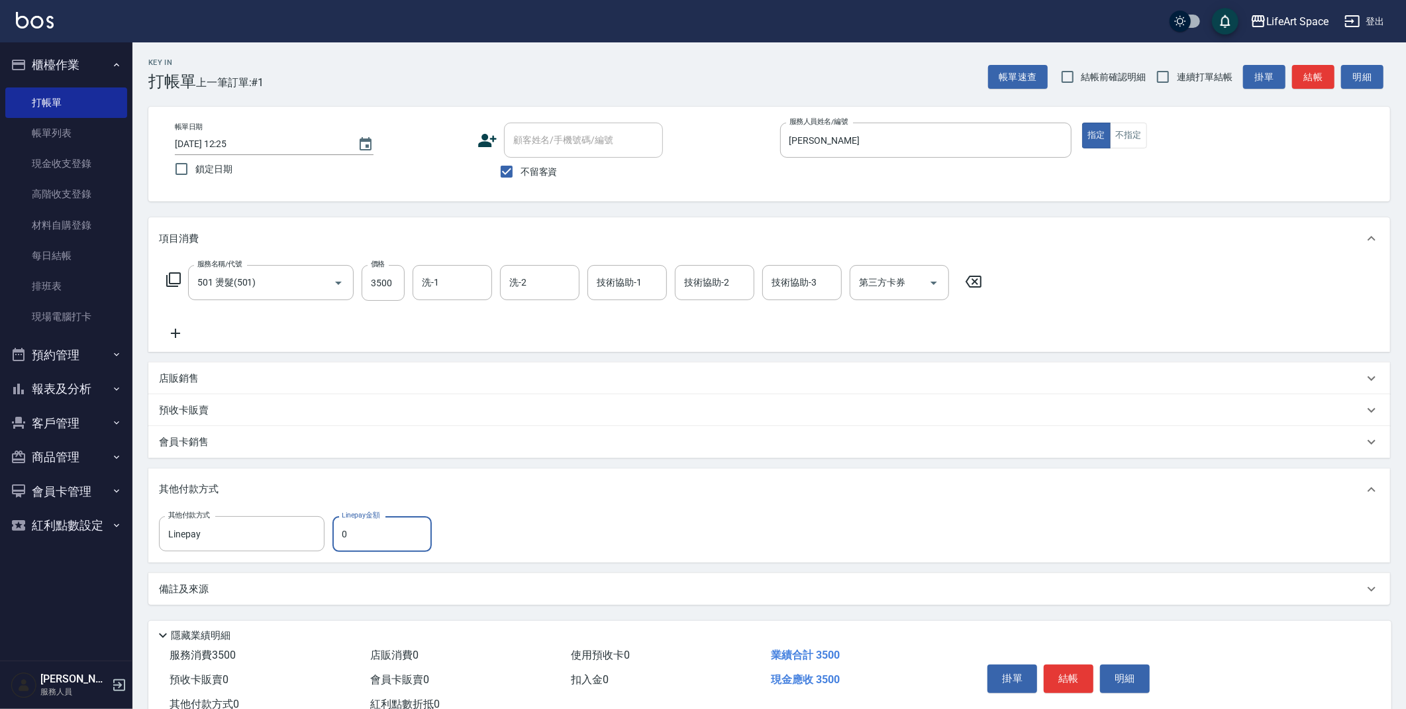
click at [360, 543] on input "0" at bounding box center [381, 534] width 99 height 36
type input "3500"
click at [368, 144] on icon "Choose date, selected date is 2025-09-17" at bounding box center [366, 143] width 12 height 13
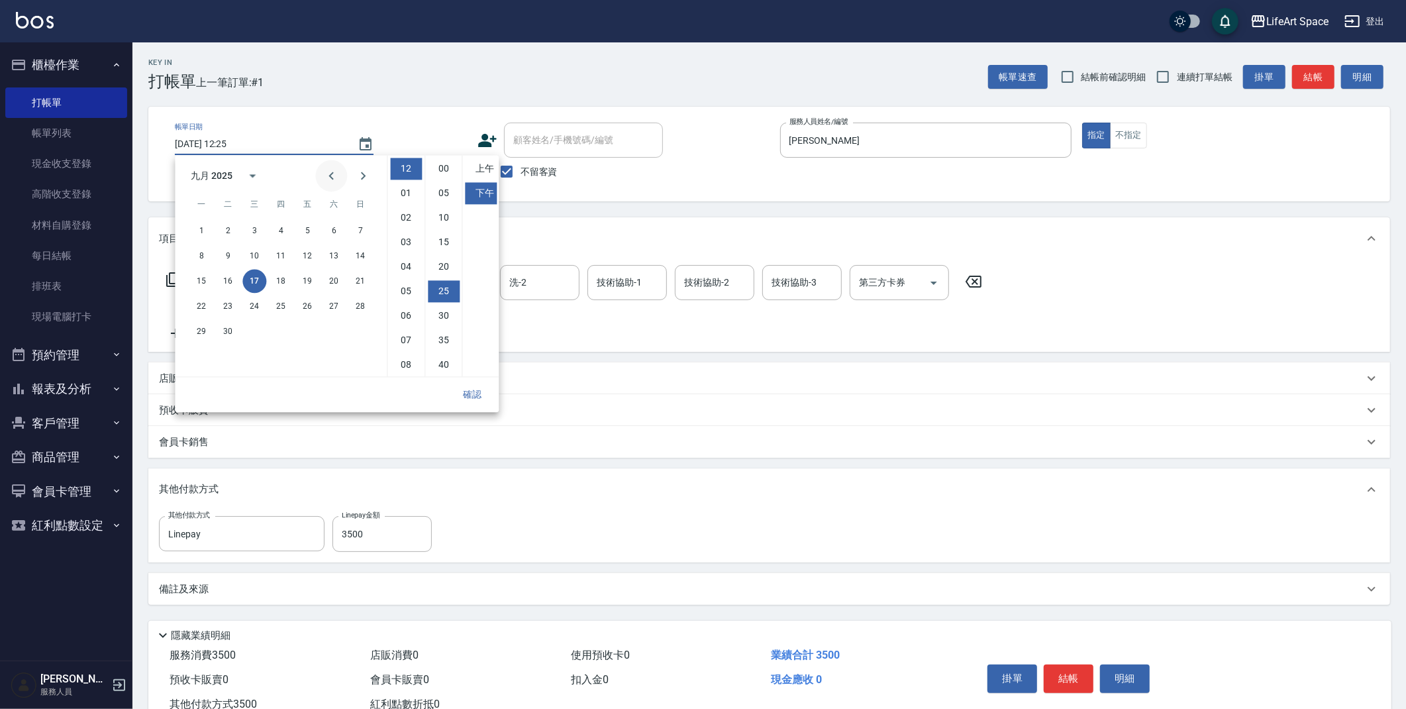
scroll to position [74, 0]
click at [231, 282] on button "16" at bounding box center [228, 281] width 24 height 24
type input "[DATE] 12:25"
click at [470, 395] on button "確認" at bounding box center [472, 394] width 42 height 25
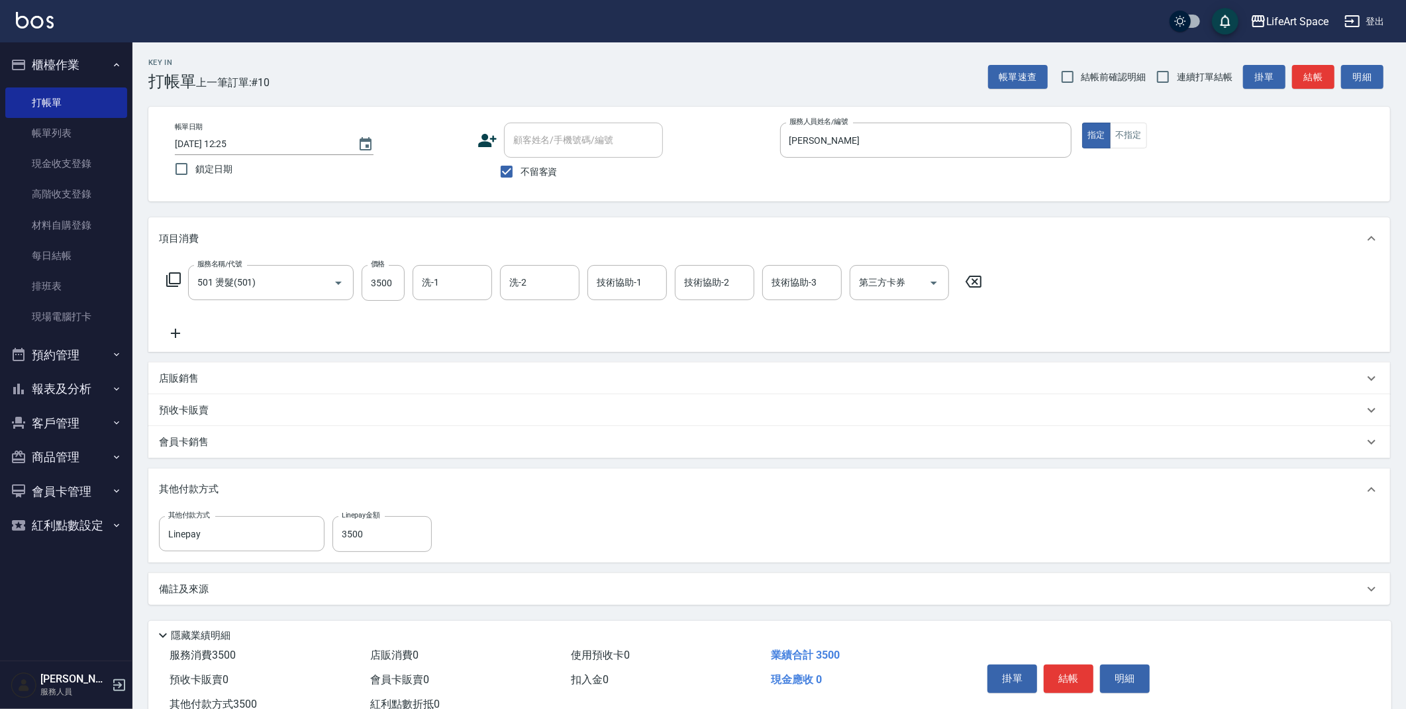
click at [291, 584] on div "備註及來源" at bounding box center [761, 589] width 1205 height 14
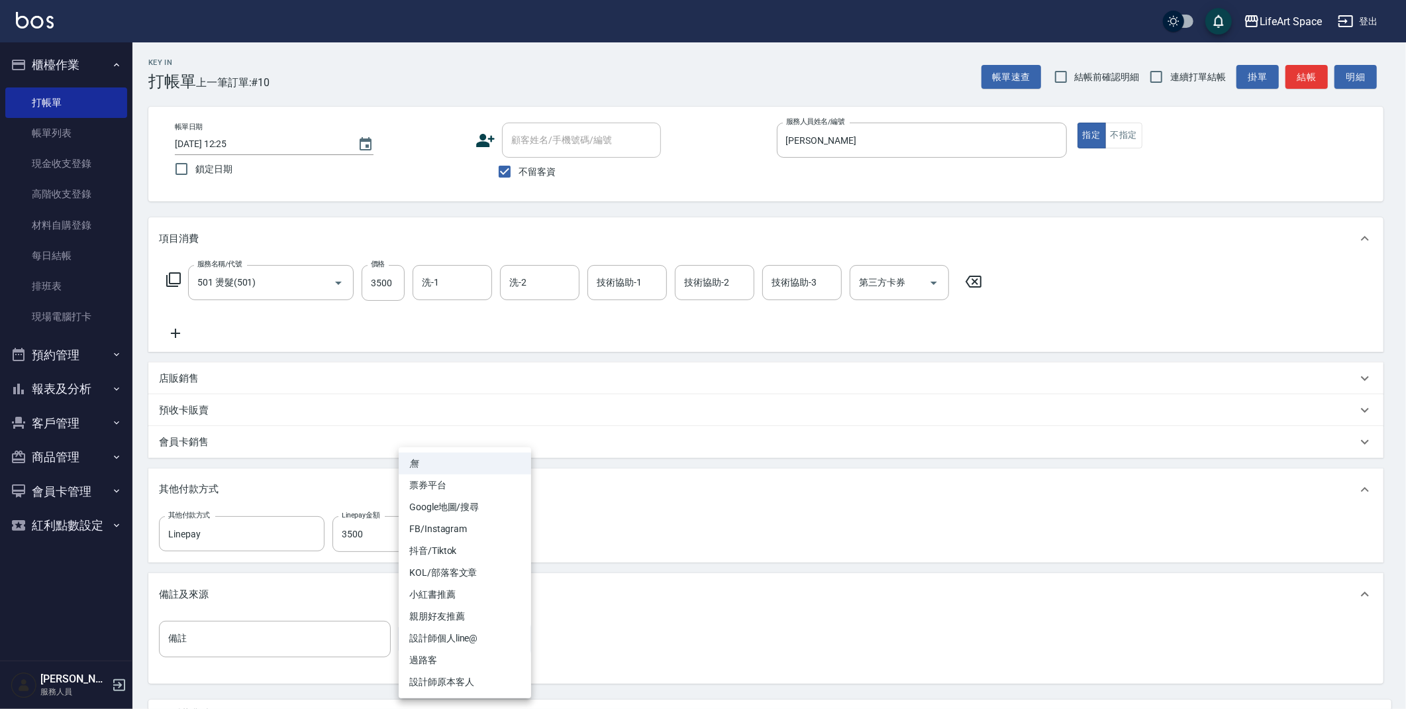
click at [442, 642] on body "LifeArt Space 登出 櫃檯作業 打帳單 帳單列表 現金收支登錄 高階收支登錄 材料自購登錄 每日結帳 排班表 現場電腦打卡 預約管理 預約管理 單…" at bounding box center [703, 413] width 1406 height 827
click at [456, 526] on li "FB/Instagram" at bounding box center [465, 529] width 132 height 22
type input "FB/Instagram"
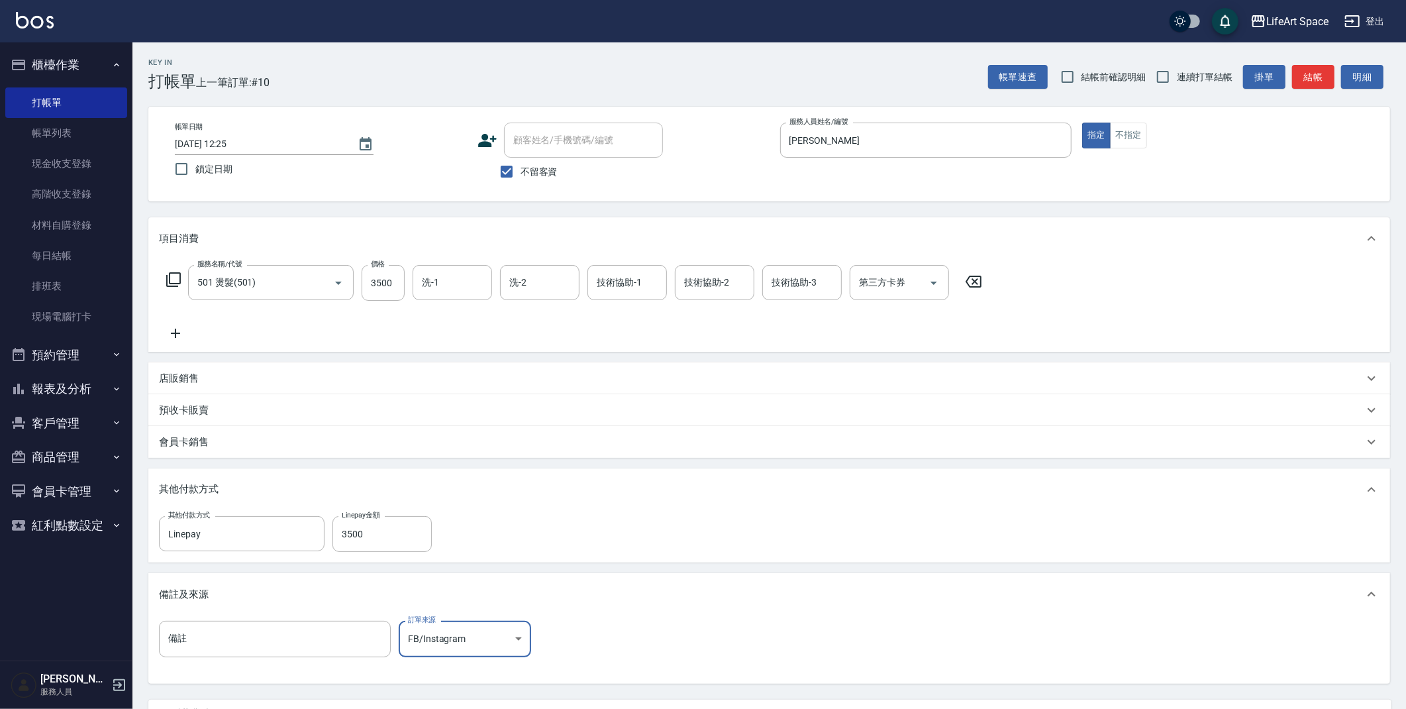
drag, startPoint x: 620, startPoint y: 525, endPoint x: 613, endPoint y: 540, distance: 16.3
click at [620, 525] on div "其他付款方式 Linepay 其他付款方式 Linepay金額 3500 Linepay金額" at bounding box center [769, 534] width 1221 height 36
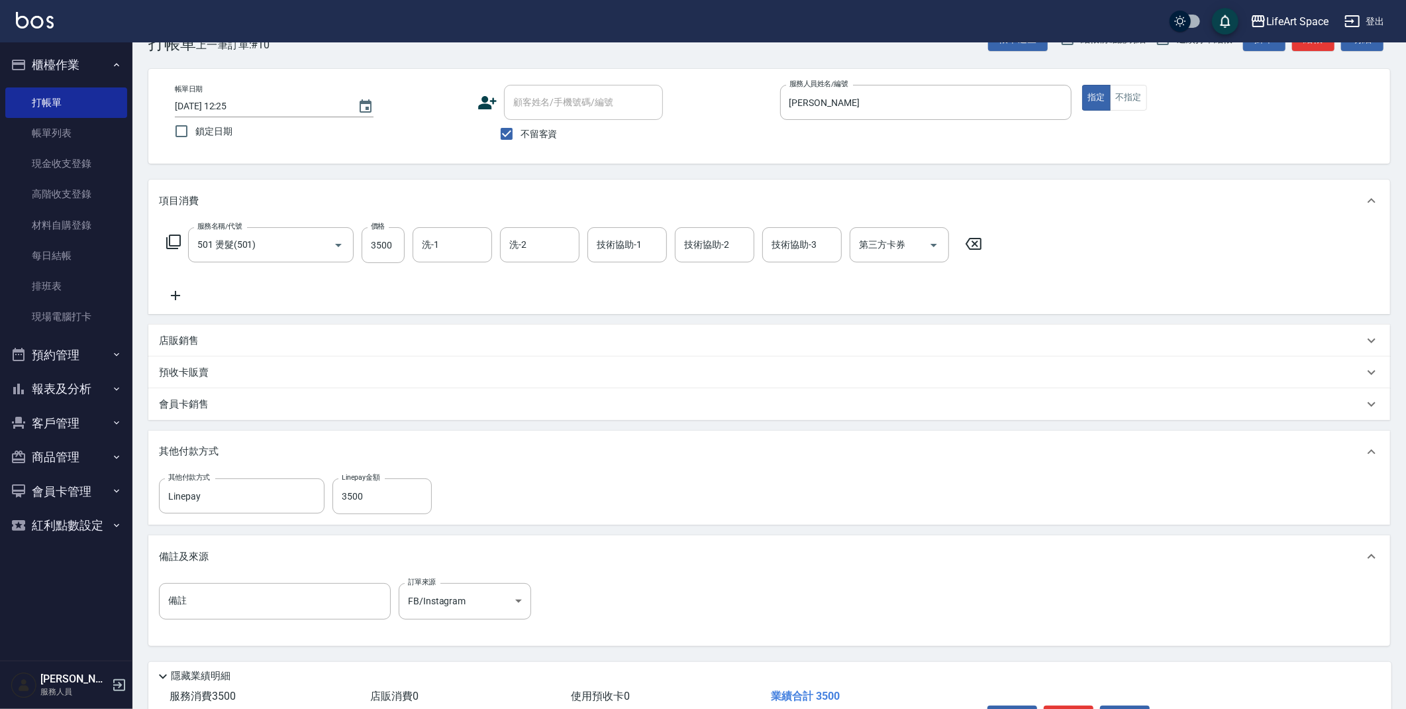
scroll to position [123, 0]
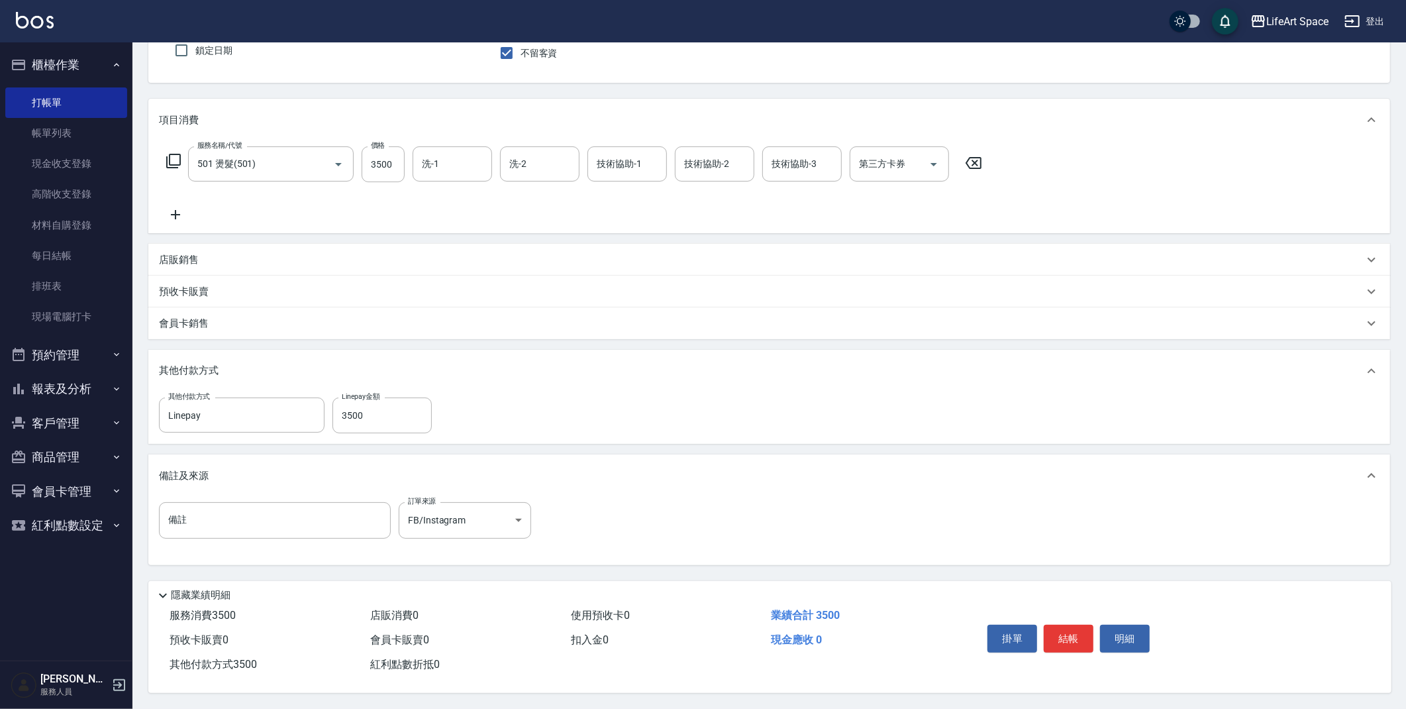
click at [1083, 634] on button "結帳" at bounding box center [1069, 639] width 50 height 28
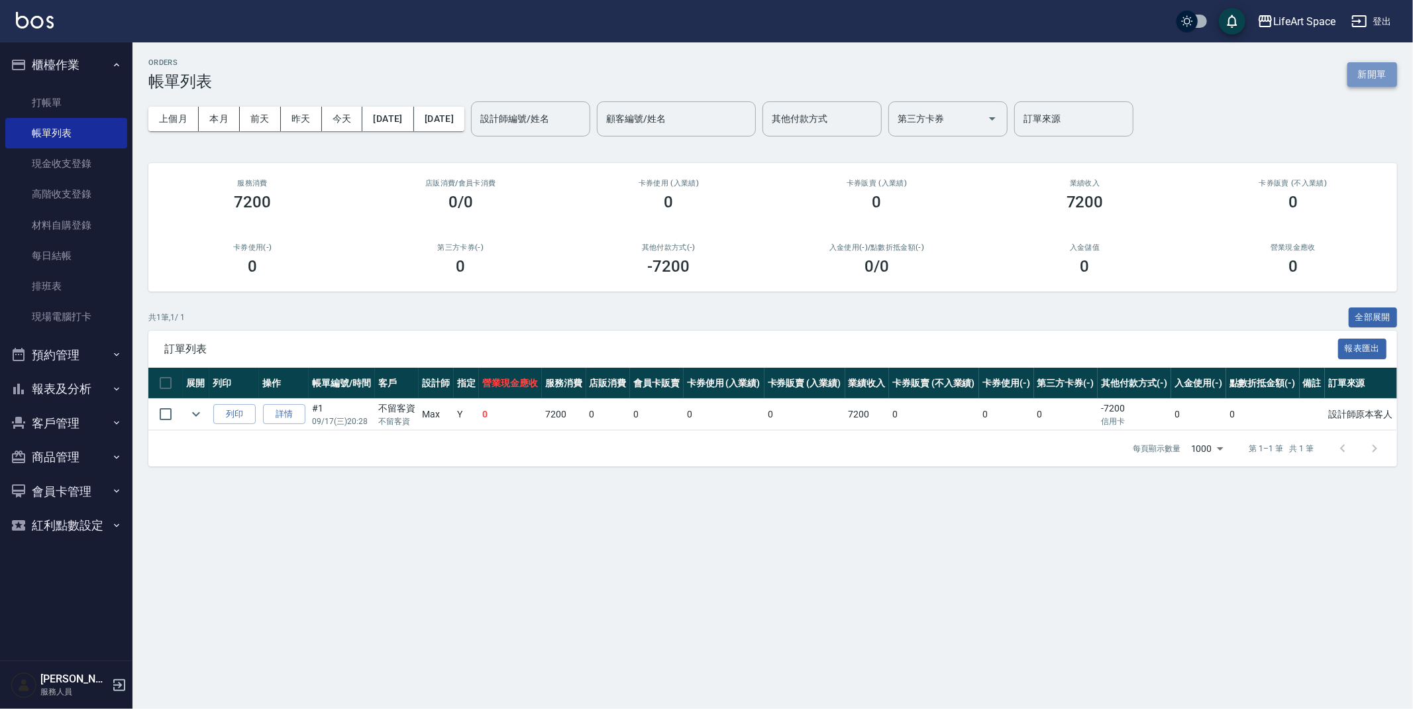
click at [1389, 78] on button "新開單" at bounding box center [1372, 74] width 50 height 25
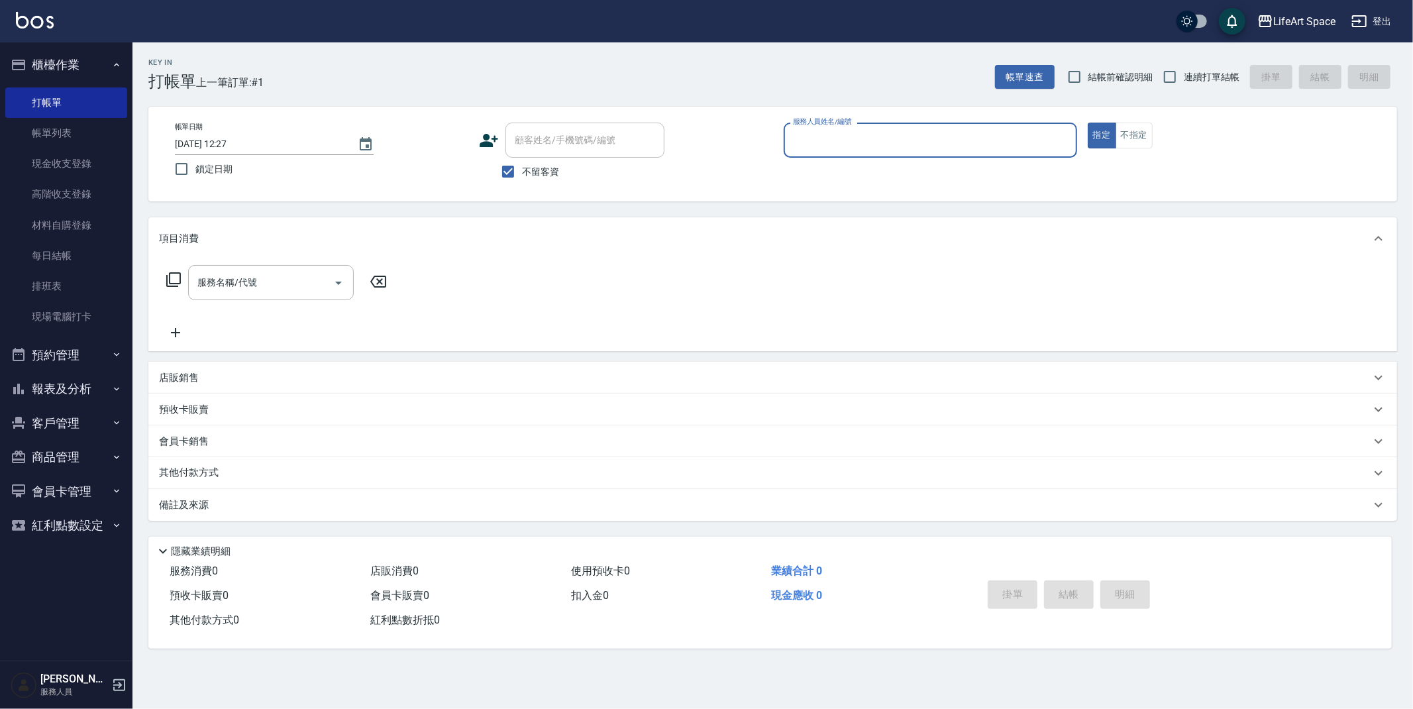
click at [988, 138] on input "服務人員姓名/編號" at bounding box center [929, 139] width 281 height 23
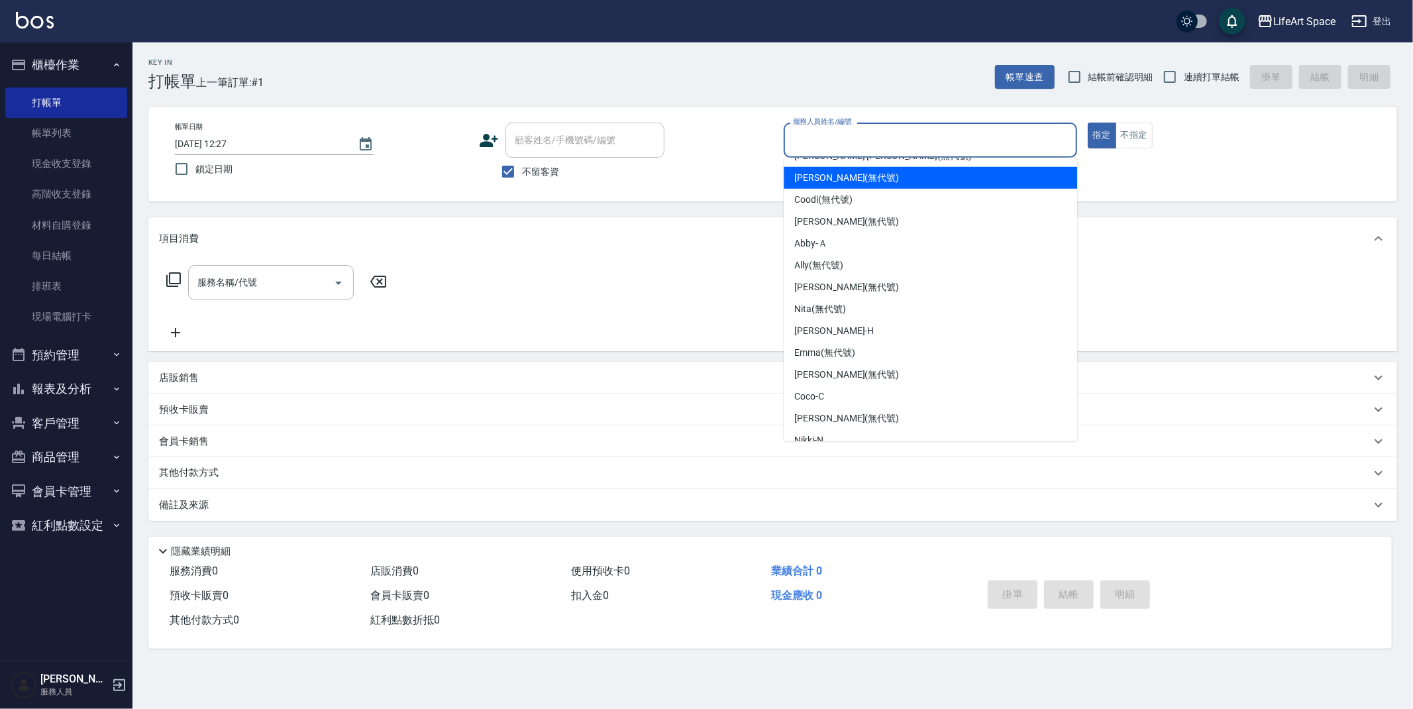
scroll to position [229, 0]
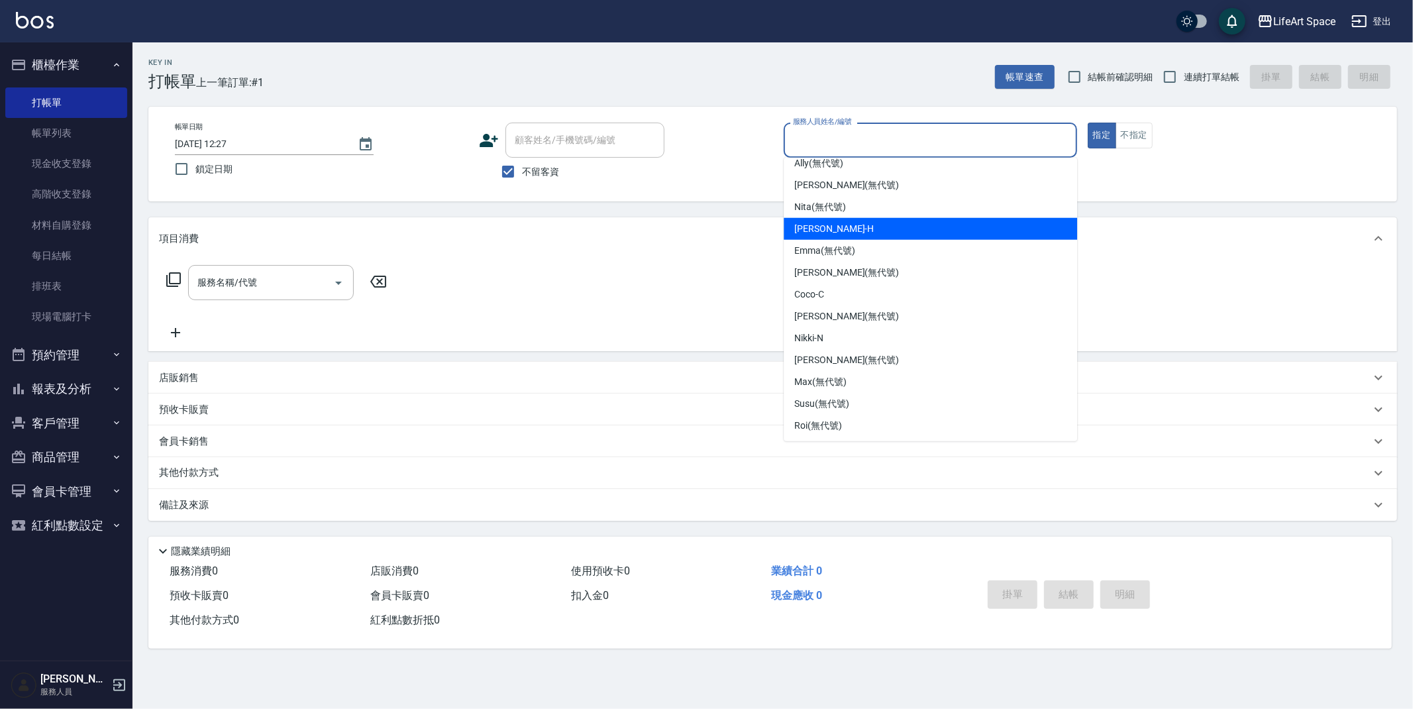
click at [895, 221] on div "[PERSON_NAME]" at bounding box center [929, 229] width 293 height 22
type input "[PERSON_NAME]"
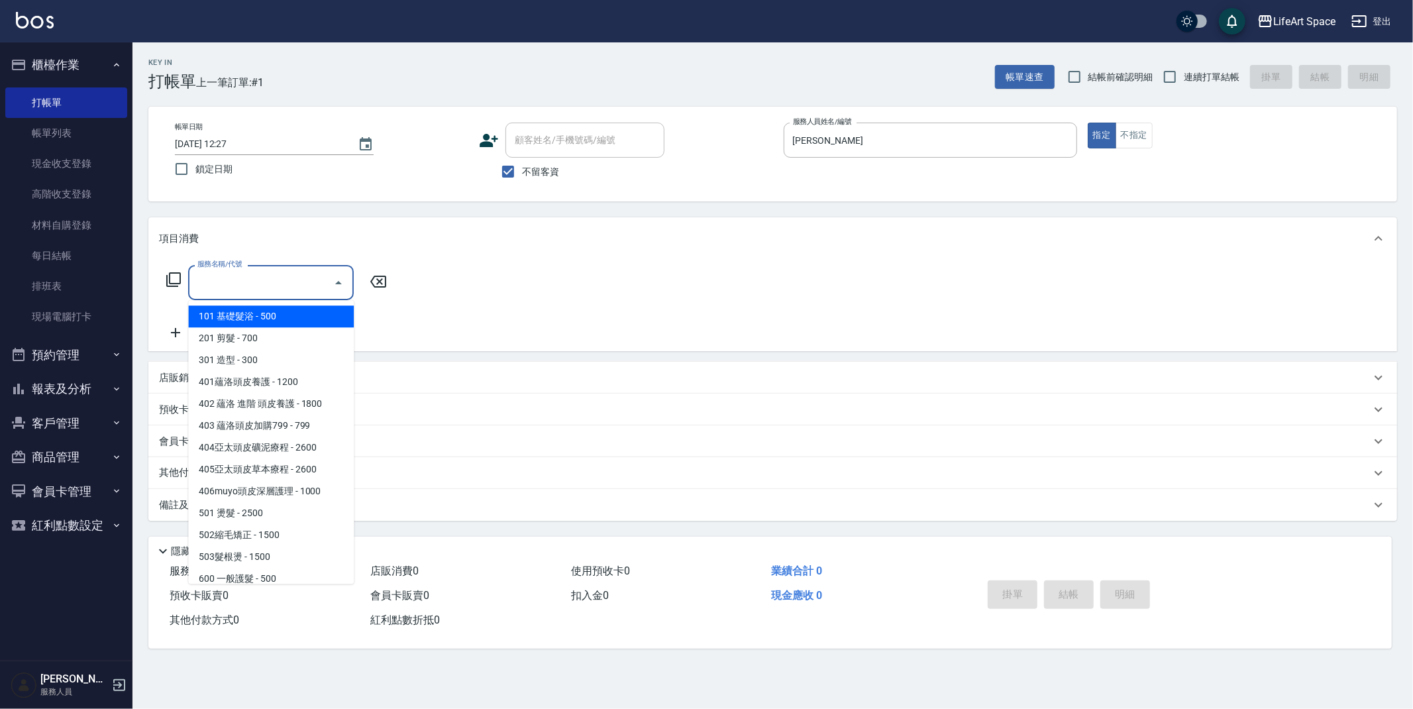
click at [281, 277] on input "服務名稱/代號" at bounding box center [261, 282] width 134 height 23
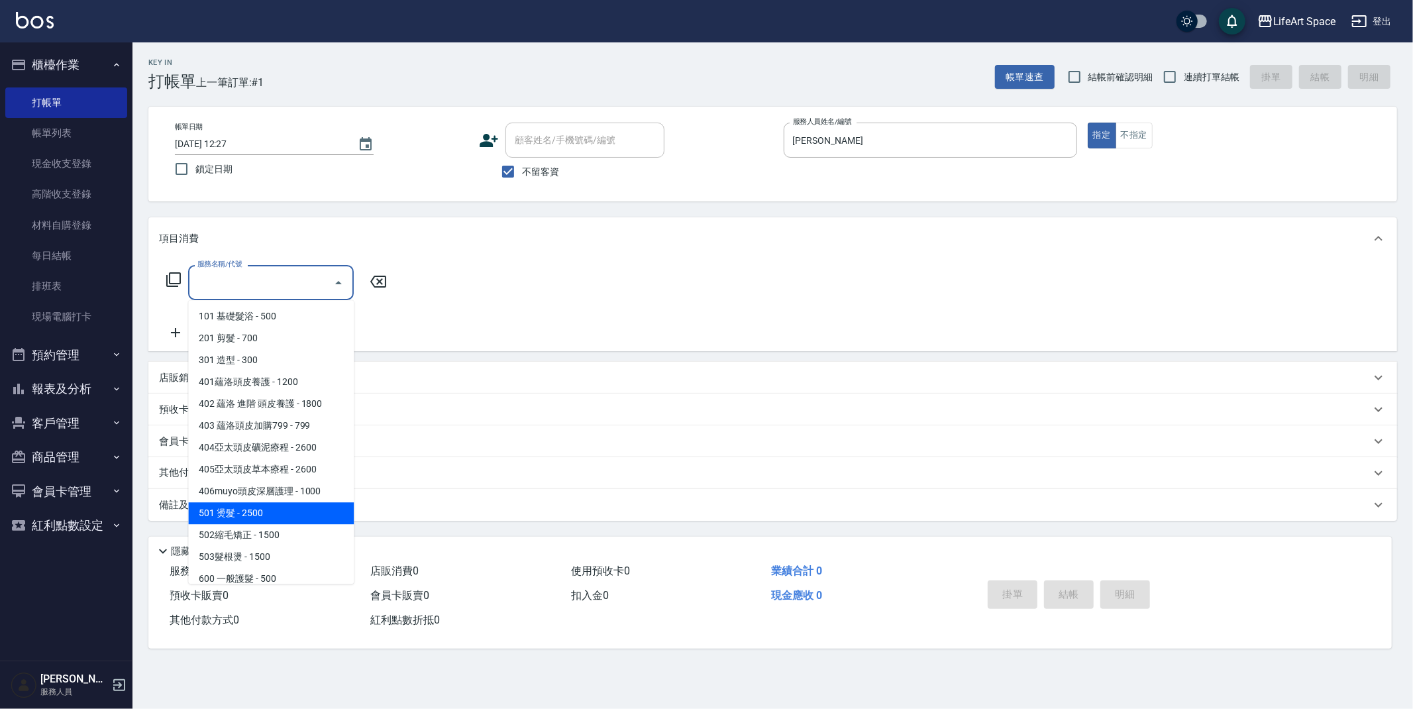
click at [323, 517] on span "501 燙髮 - 2500" at bounding box center [271, 513] width 166 height 22
type input "501 燙髮(501)"
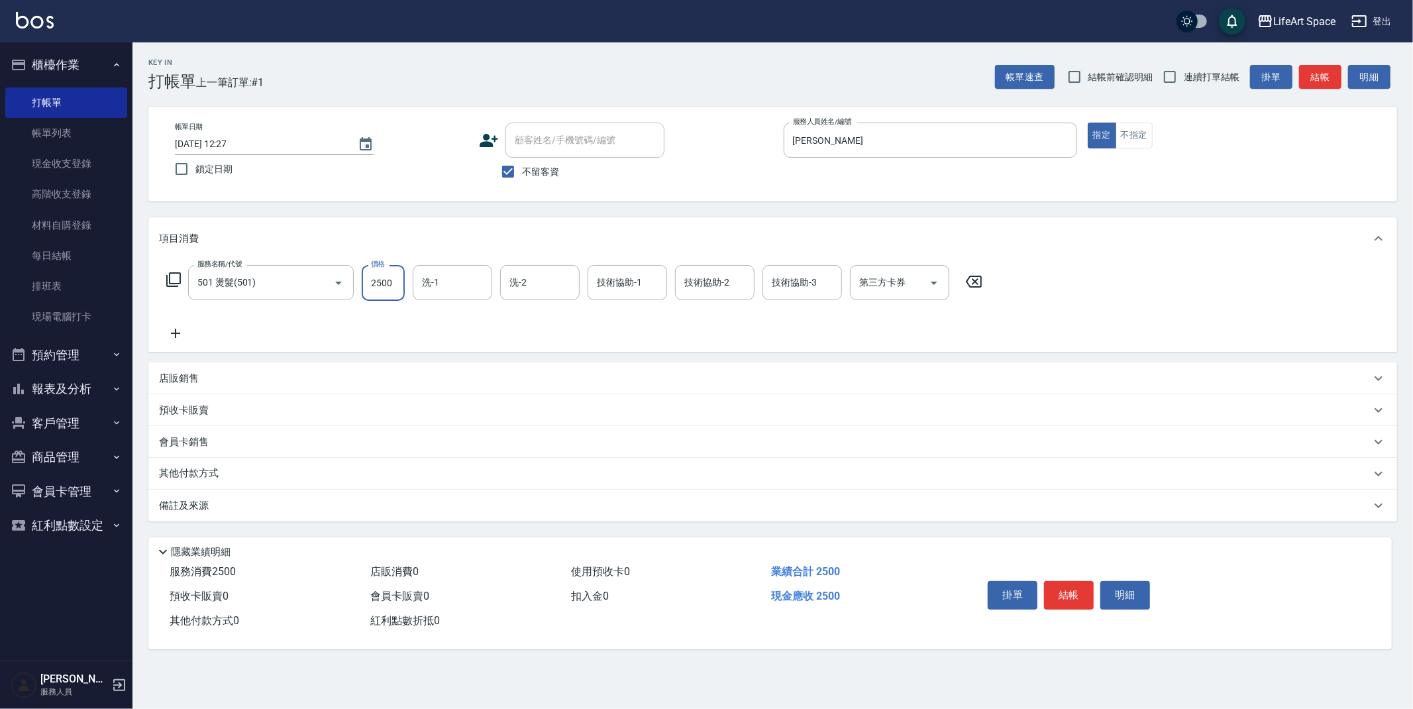
click at [395, 290] on input "2500" at bounding box center [383, 283] width 43 height 36
type input "3500"
click at [217, 506] on div "備註及來源" at bounding box center [764, 506] width 1211 height 14
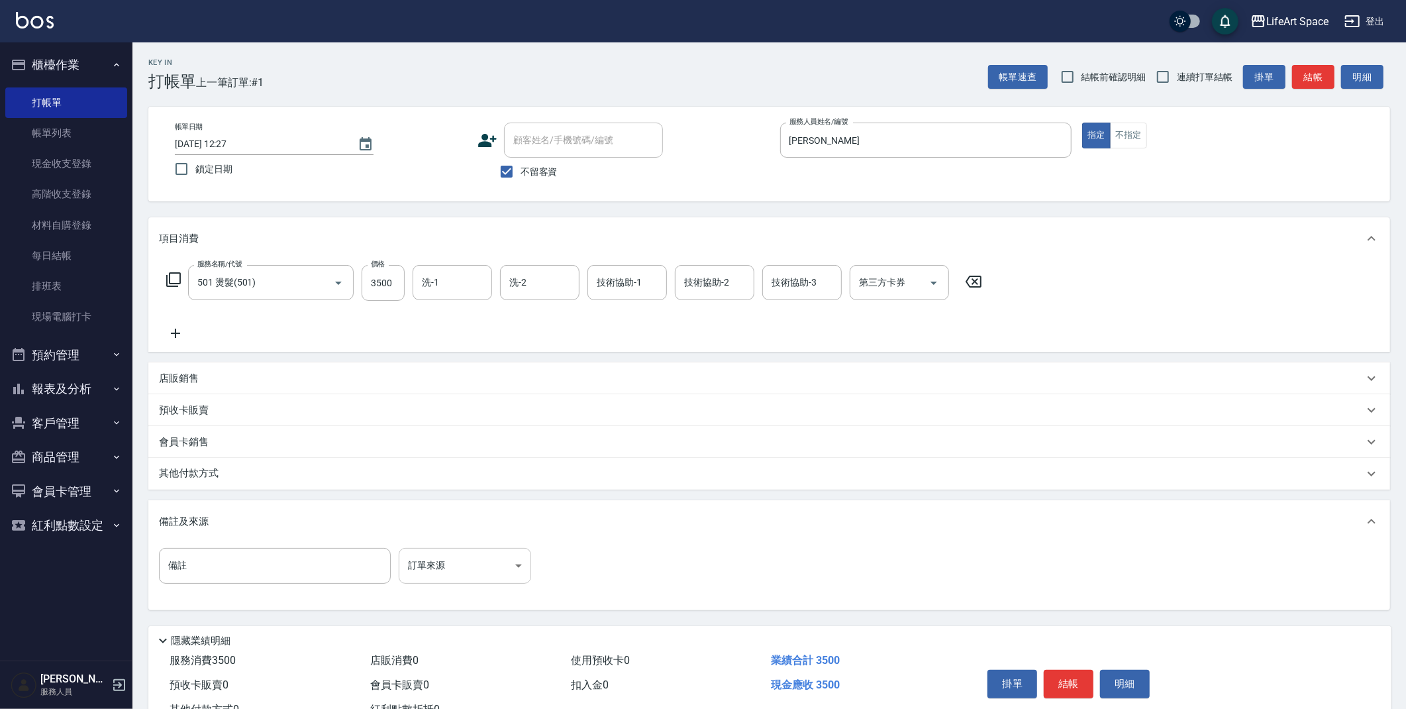
click at [426, 571] on body "LifeArt Space 登出 櫃檯作業 打帳單 帳單列表 現金收支登錄 高階收支登錄 材料自購登錄 每日結帳 排班表 現場電腦打卡 預約管理 預約管理 單…" at bounding box center [703, 377] width 1406 height 754
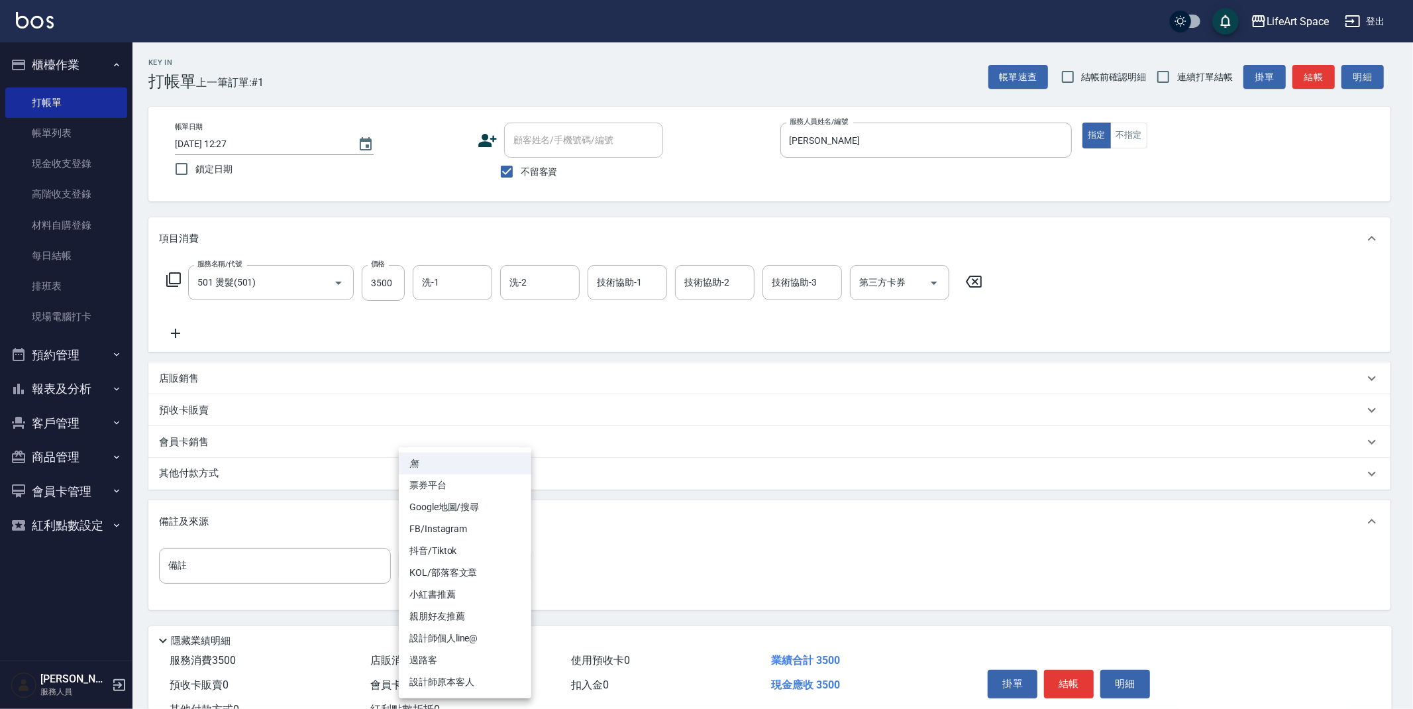
click at [442, 681] on li "設計師原本客人" at bounding box center [465, 682] width 132 height 22
type input "設計師原本客人"
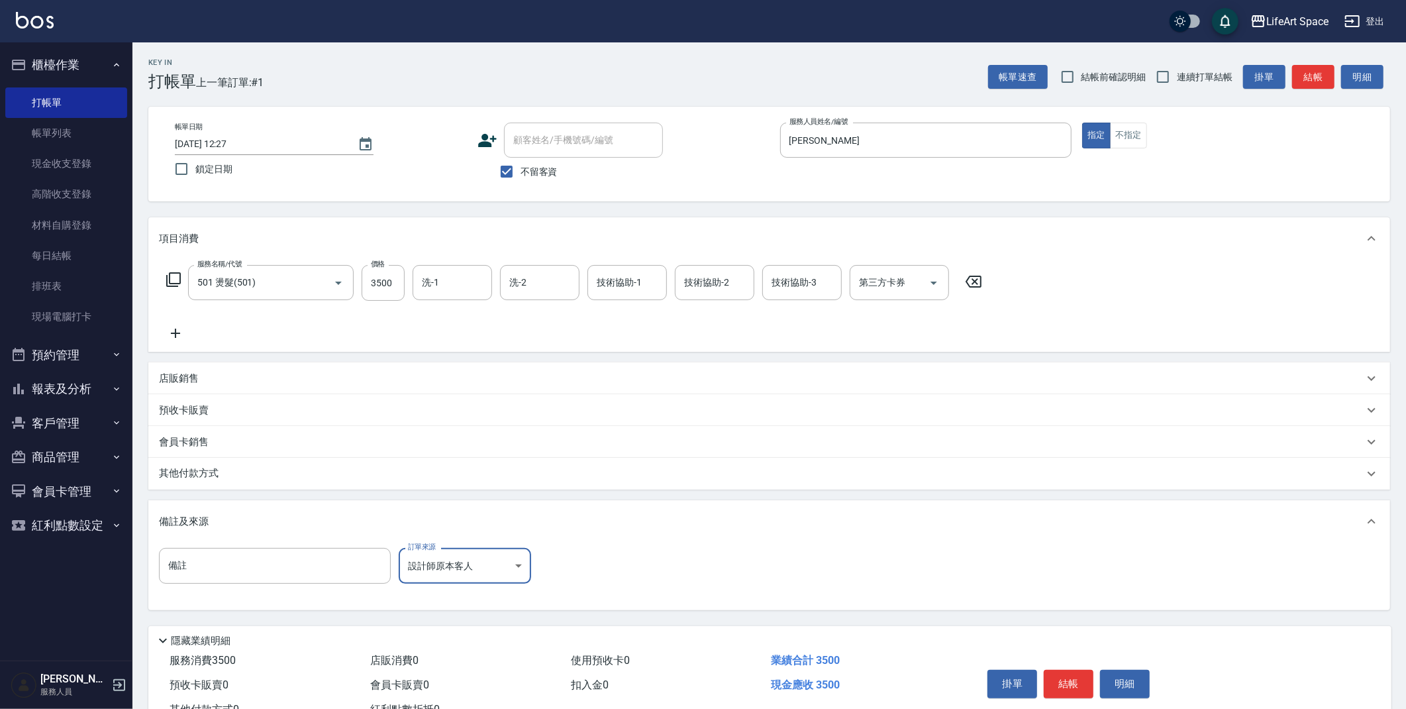
click at [1054, 681] on button "結帳" at bounding box center [1069, 684] width 50 height 28
